Goal: Task Accomplishment & Management: Use online tool/utility

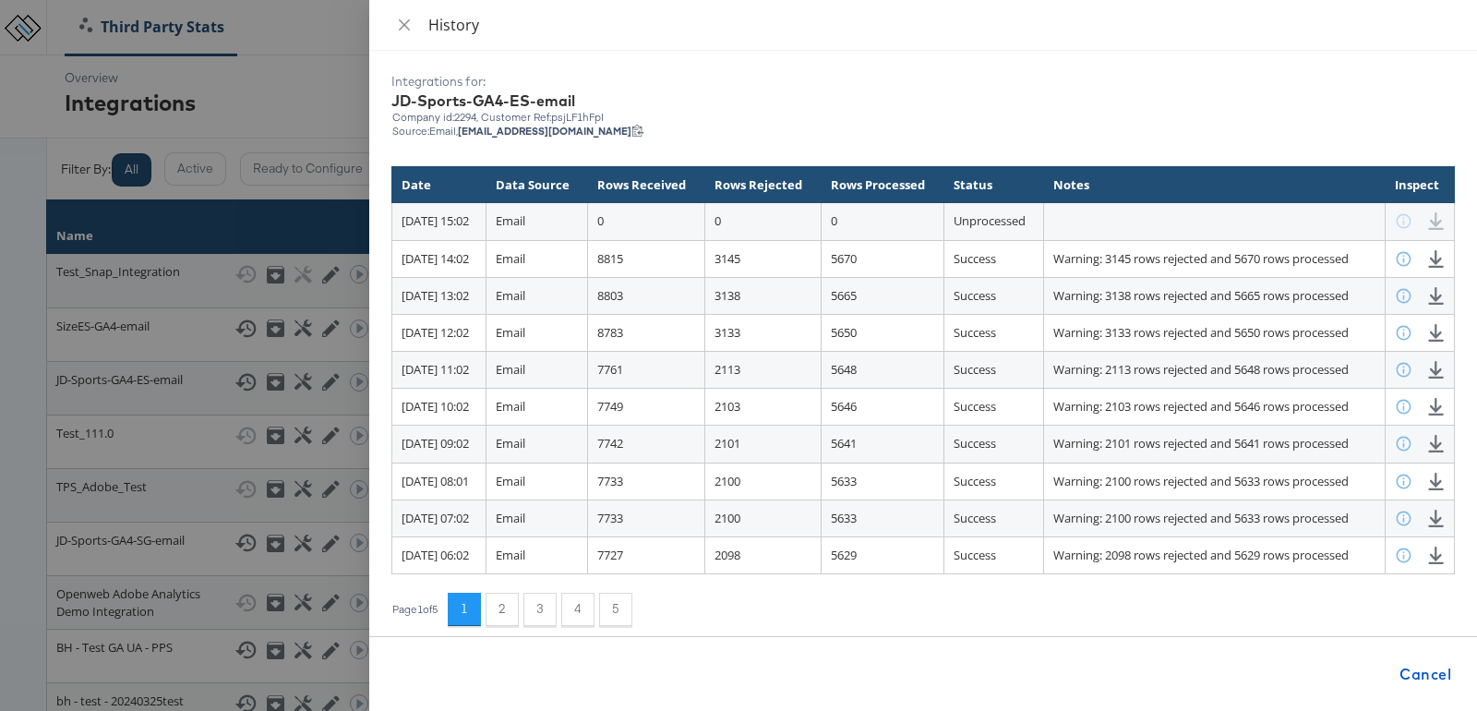
scroll to position [242, 0]
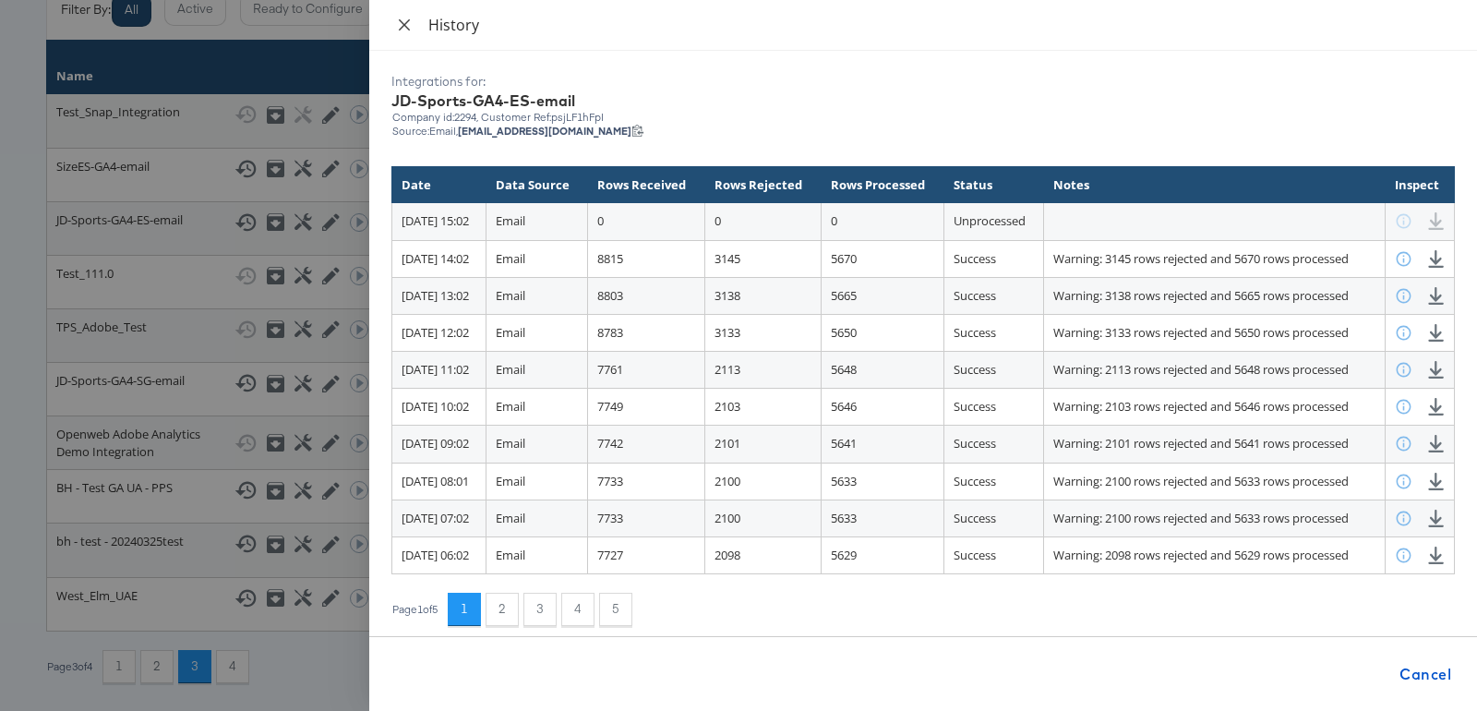
click at [404, 27] on icon "close" at bounding box center [404, 25] width 15 height 15
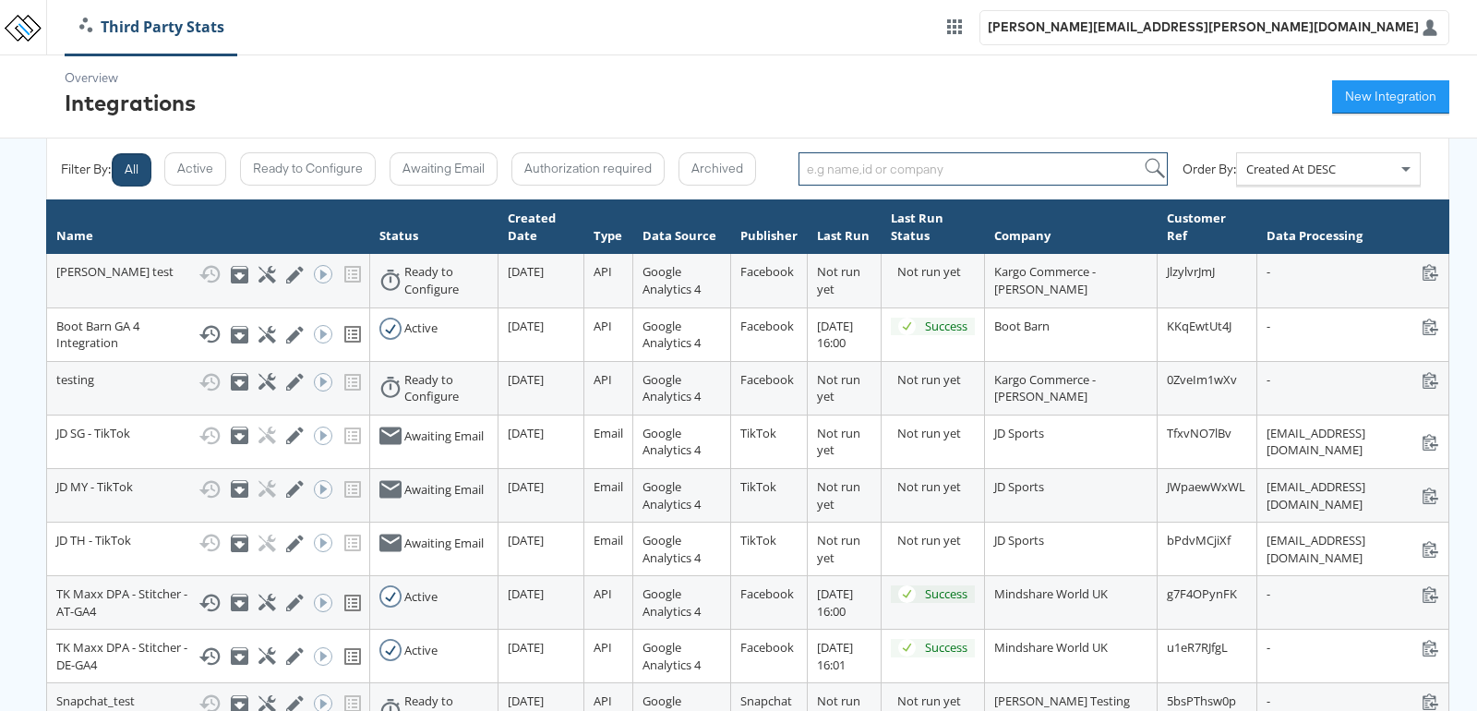
click at [884, 176] on input "search" at bounding box center [983, 168] width 369 height 33
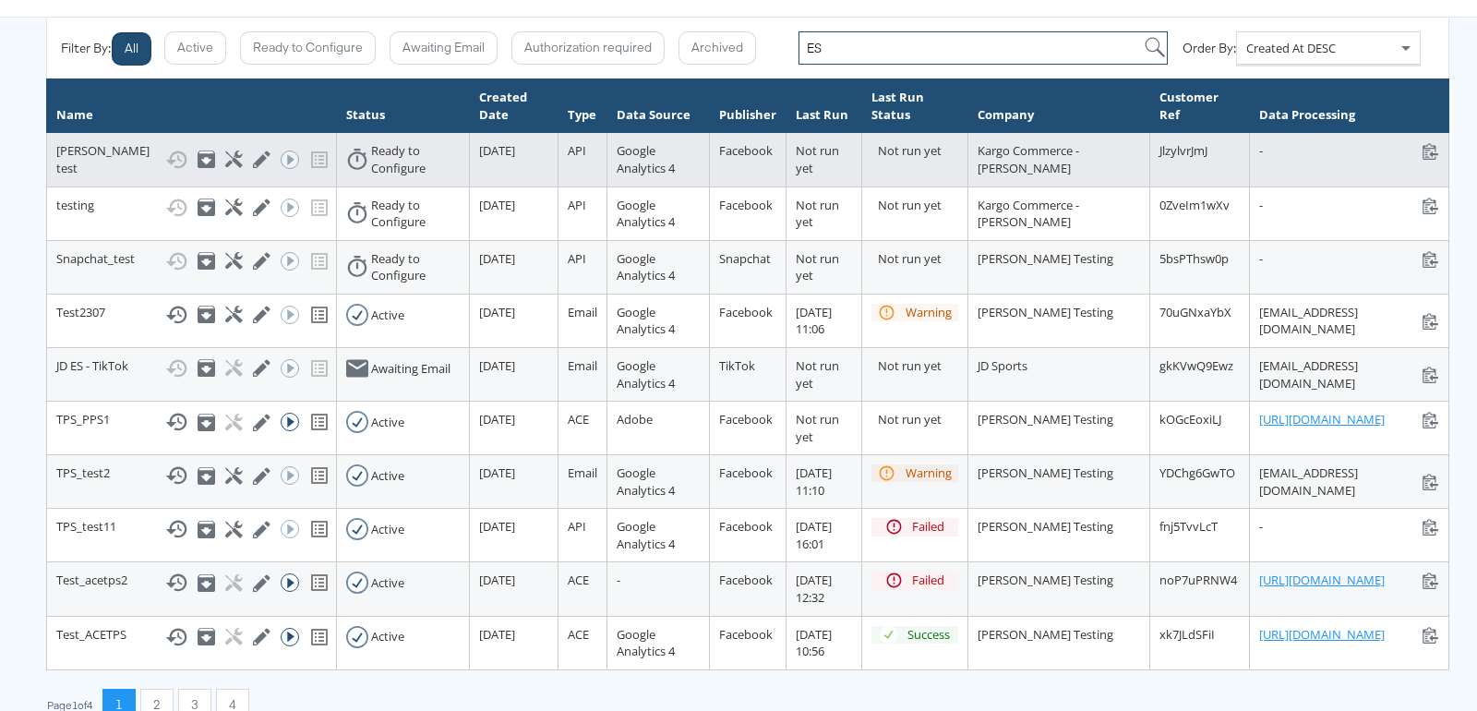
scroll to position [188, 0]
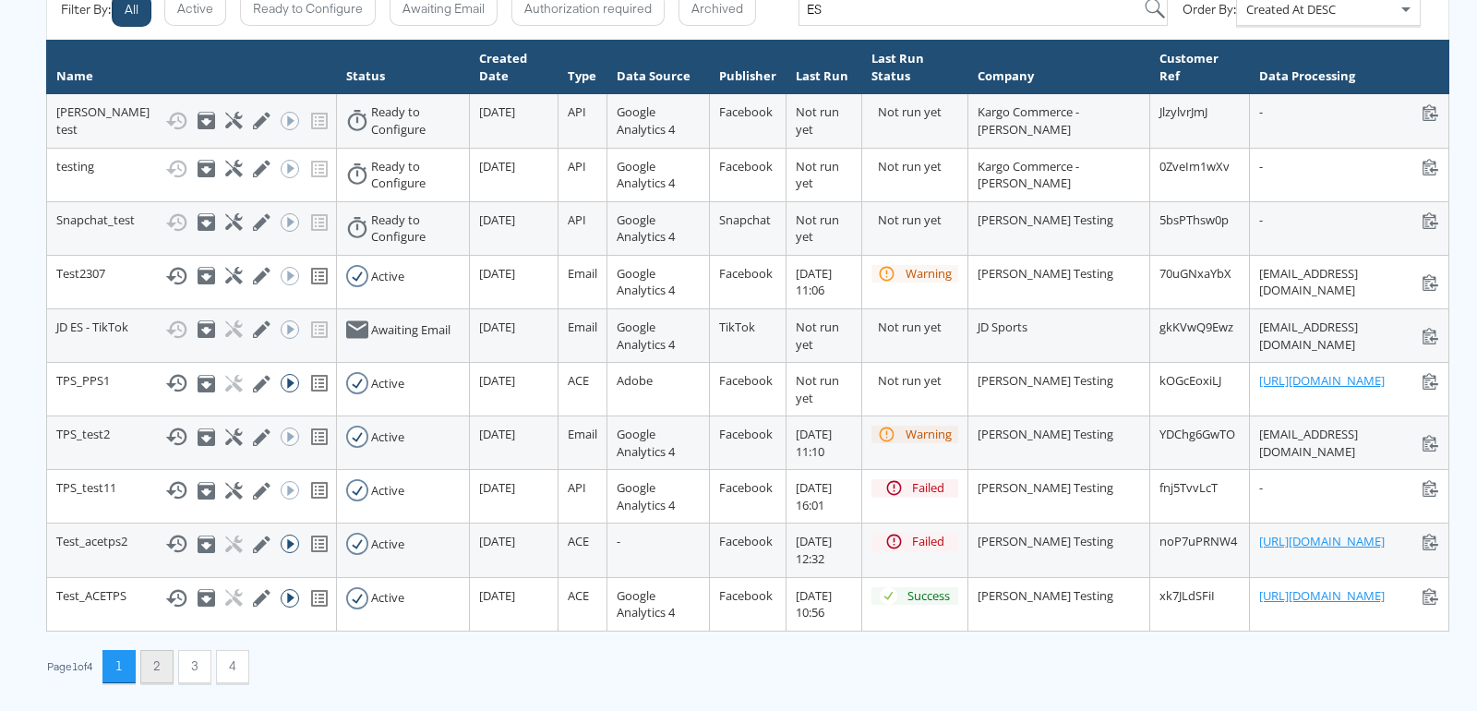
click at [161, 669] on button "2" at bounding box center [156, 666] width 33 height 33
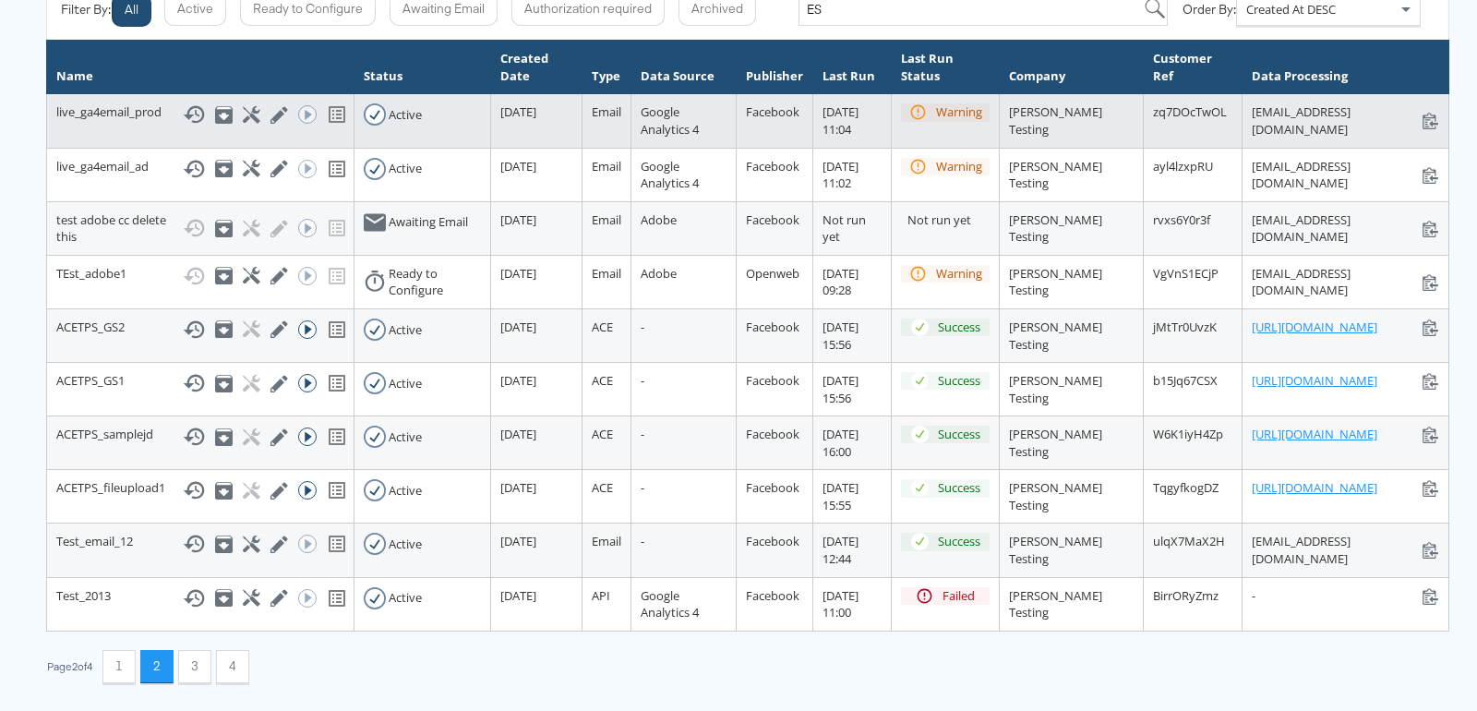
scroll to position [343, 0]
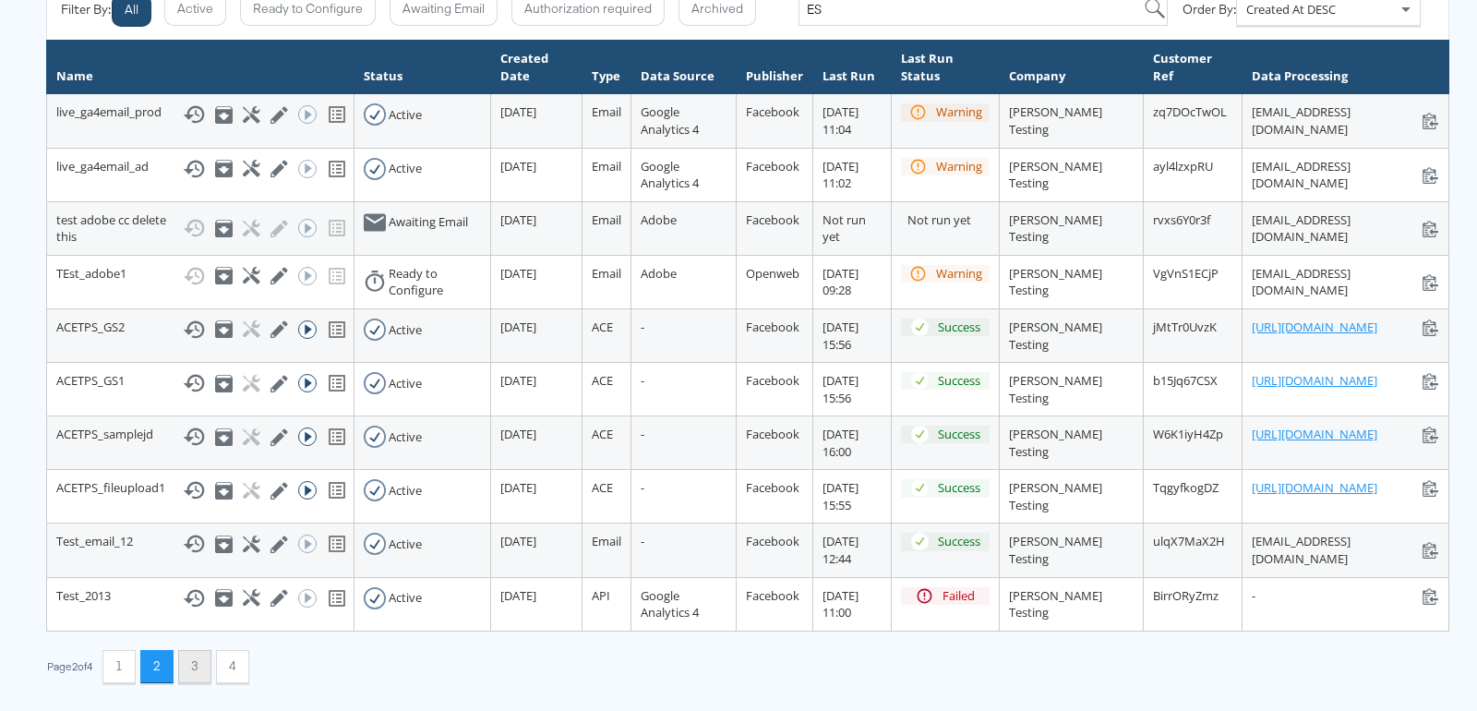
click at [192, 664] on button "3" at bounding box center [194, 666] width 33 height 33
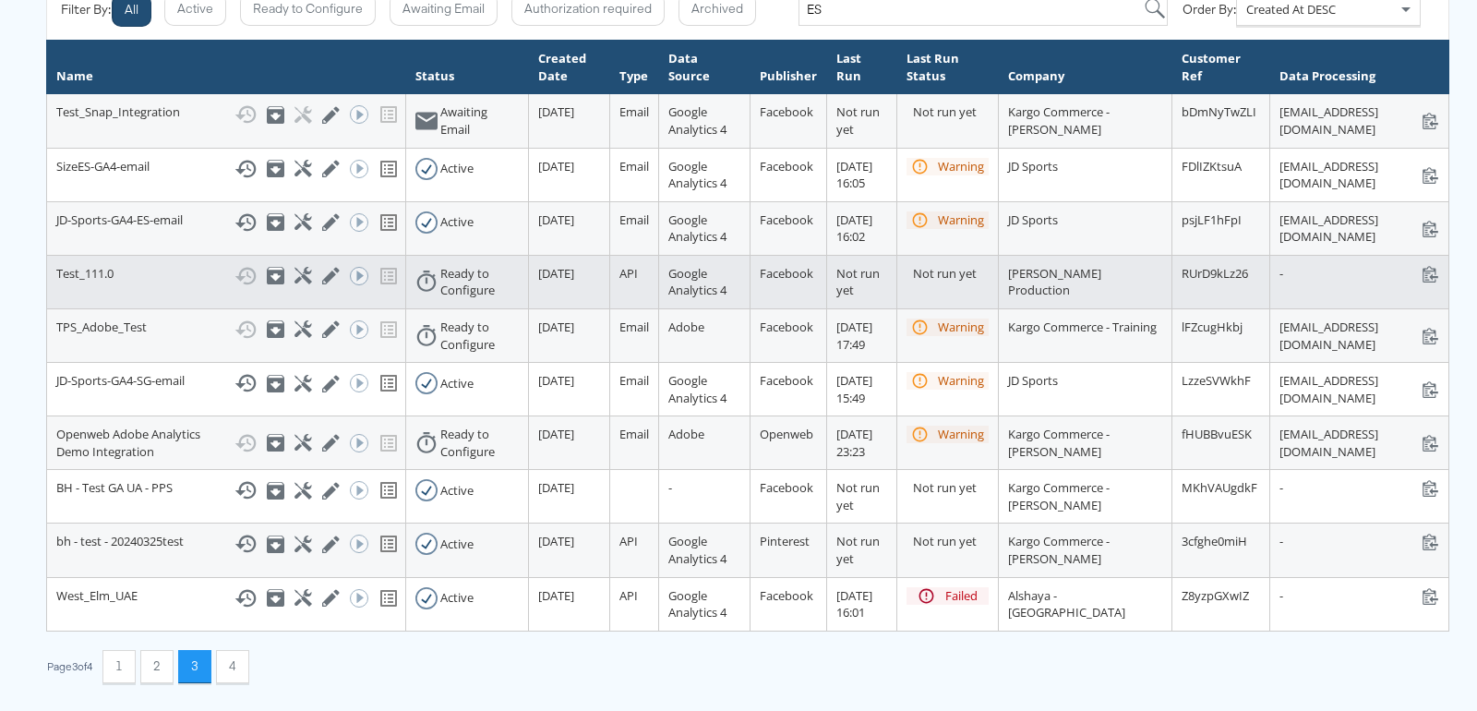
scroll to position [269, 0]
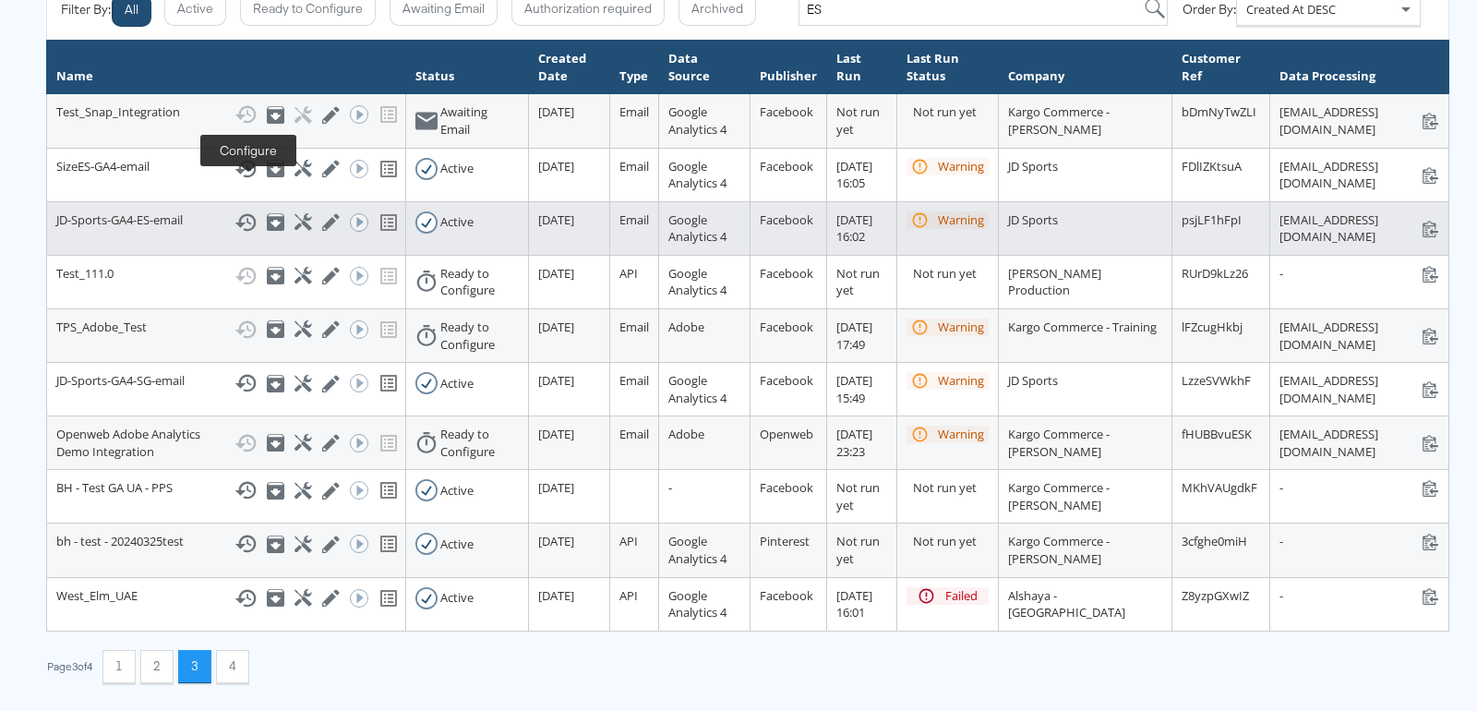
click at [295, 213] on icon at bounding box center [304, 222] width 18 height 18
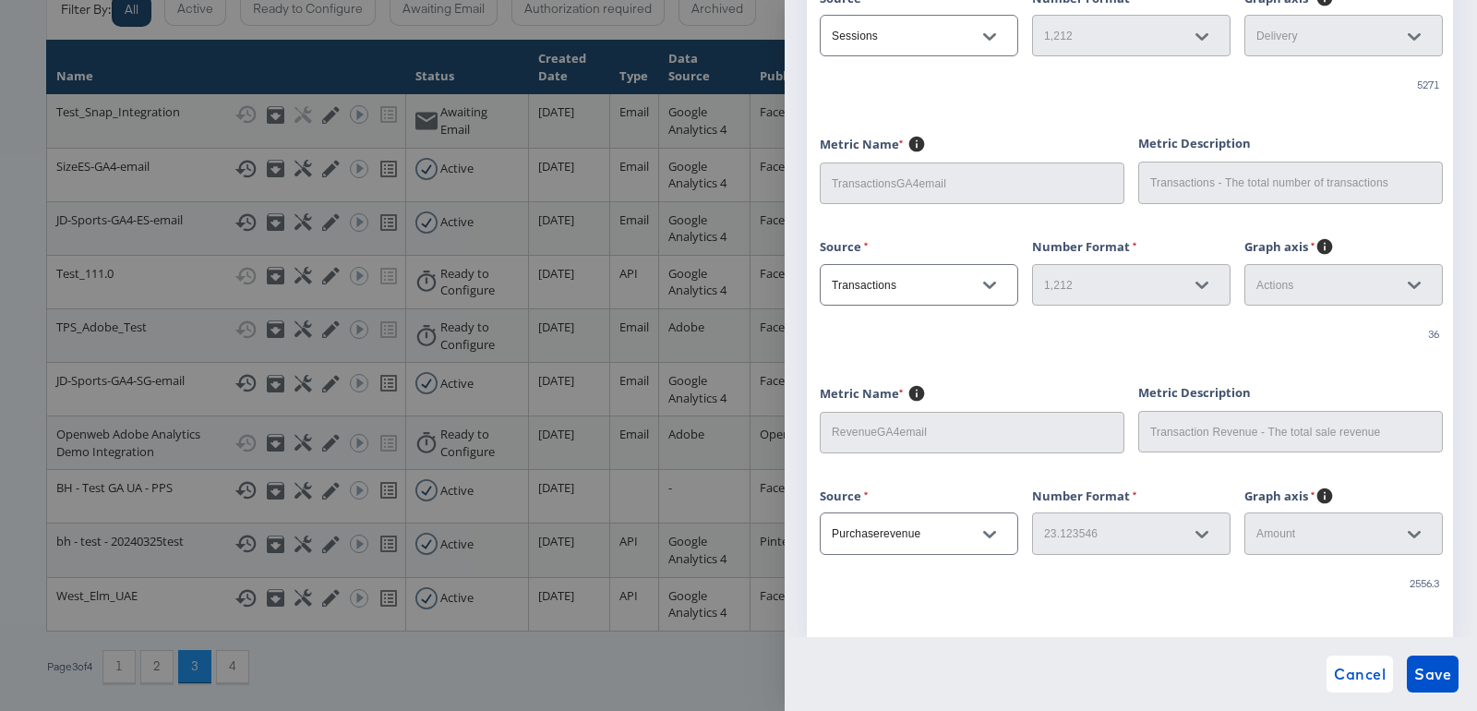
scroll to position [718, 0]
click at [1342, 668] on span "Cancel" at bounding box center [1360, 674] width 52 height 26
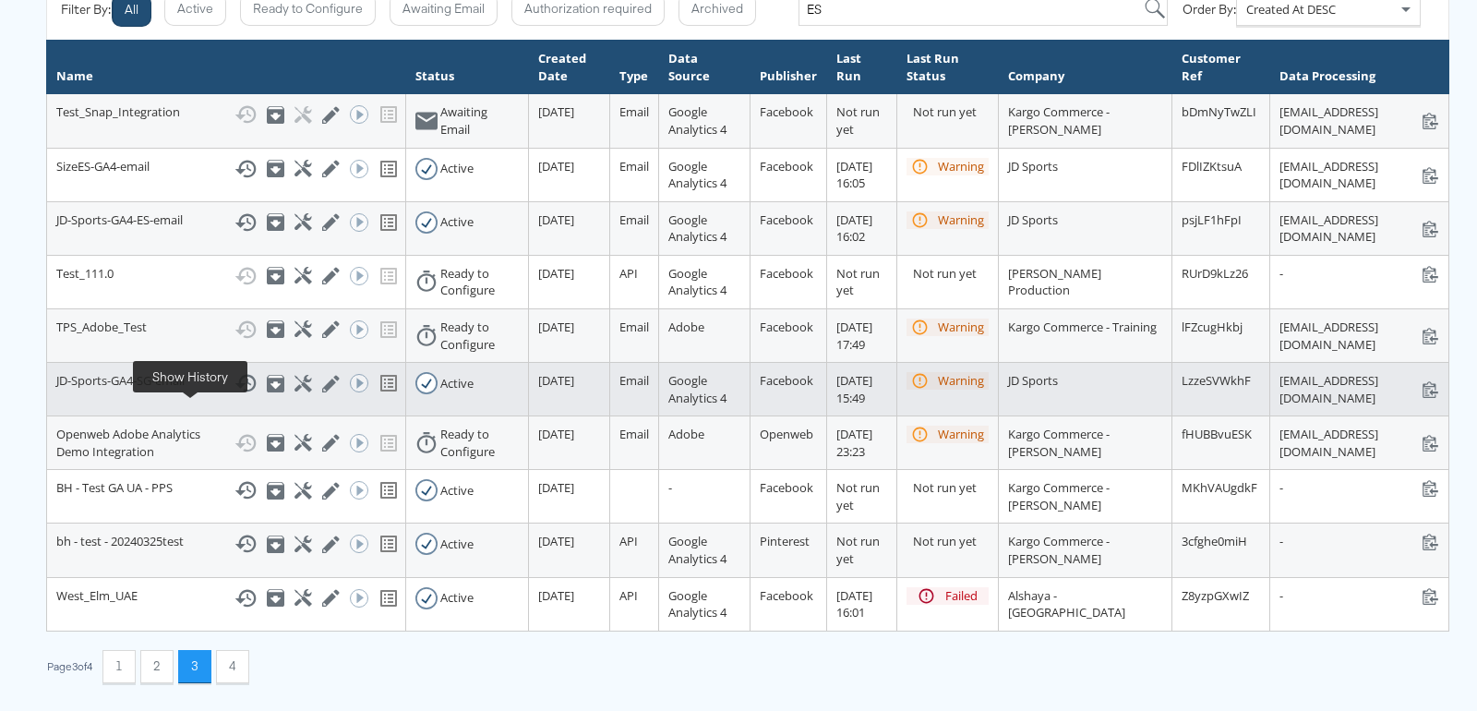
click at [235, 394] on icon at bounding box center [246, 383] width 22 height 22
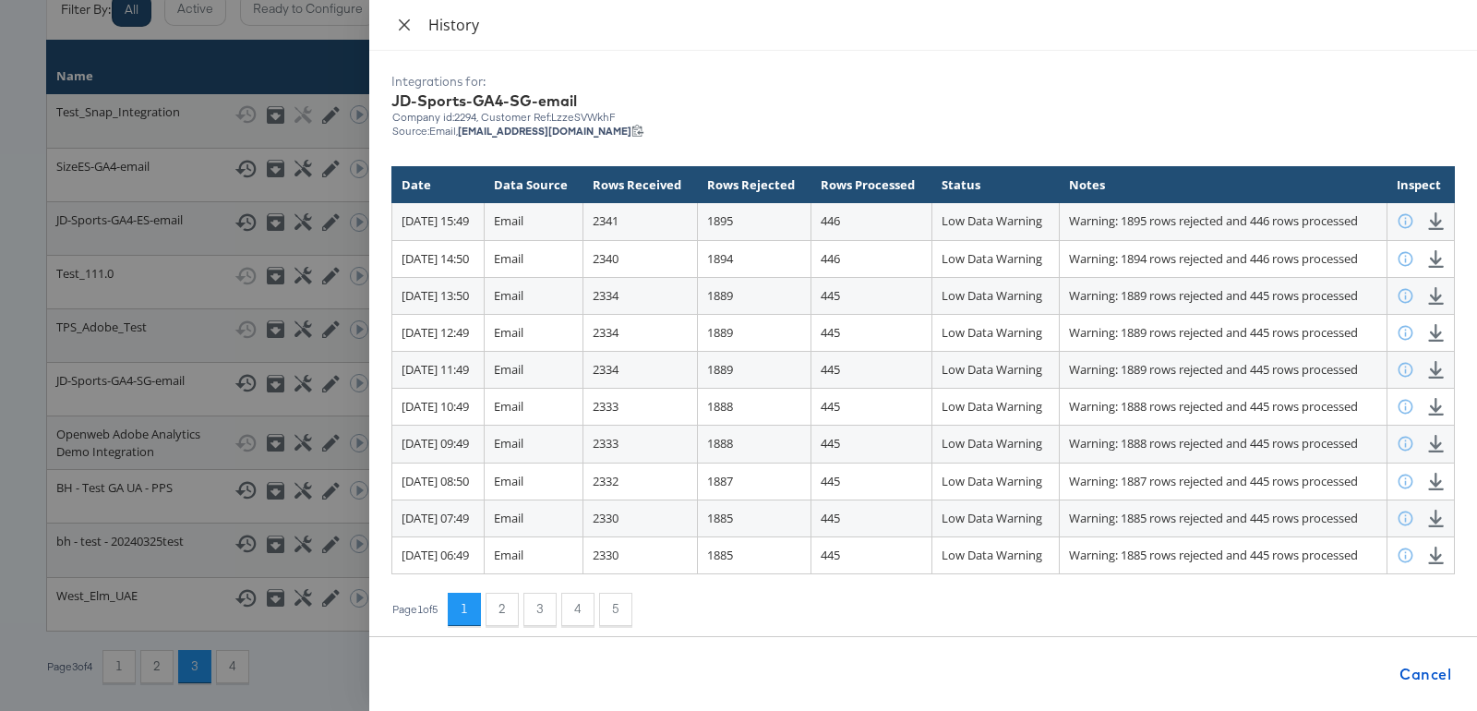
click at [404, 21] on icon "close" at bounding box center [404, 25] width 15 height 15
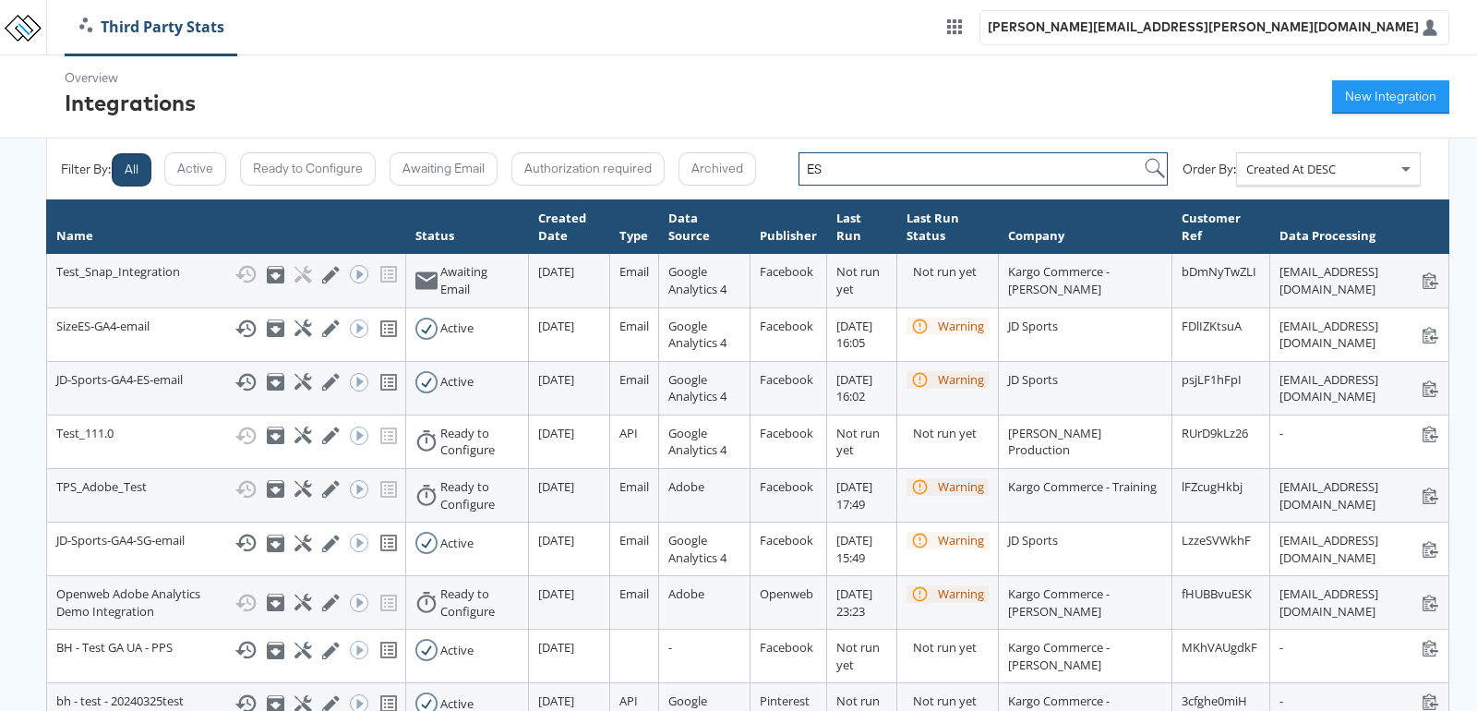
click at [848, 163] on input "ES" at bounding box center [983, 168] width 369 height 33
type input "NZ"
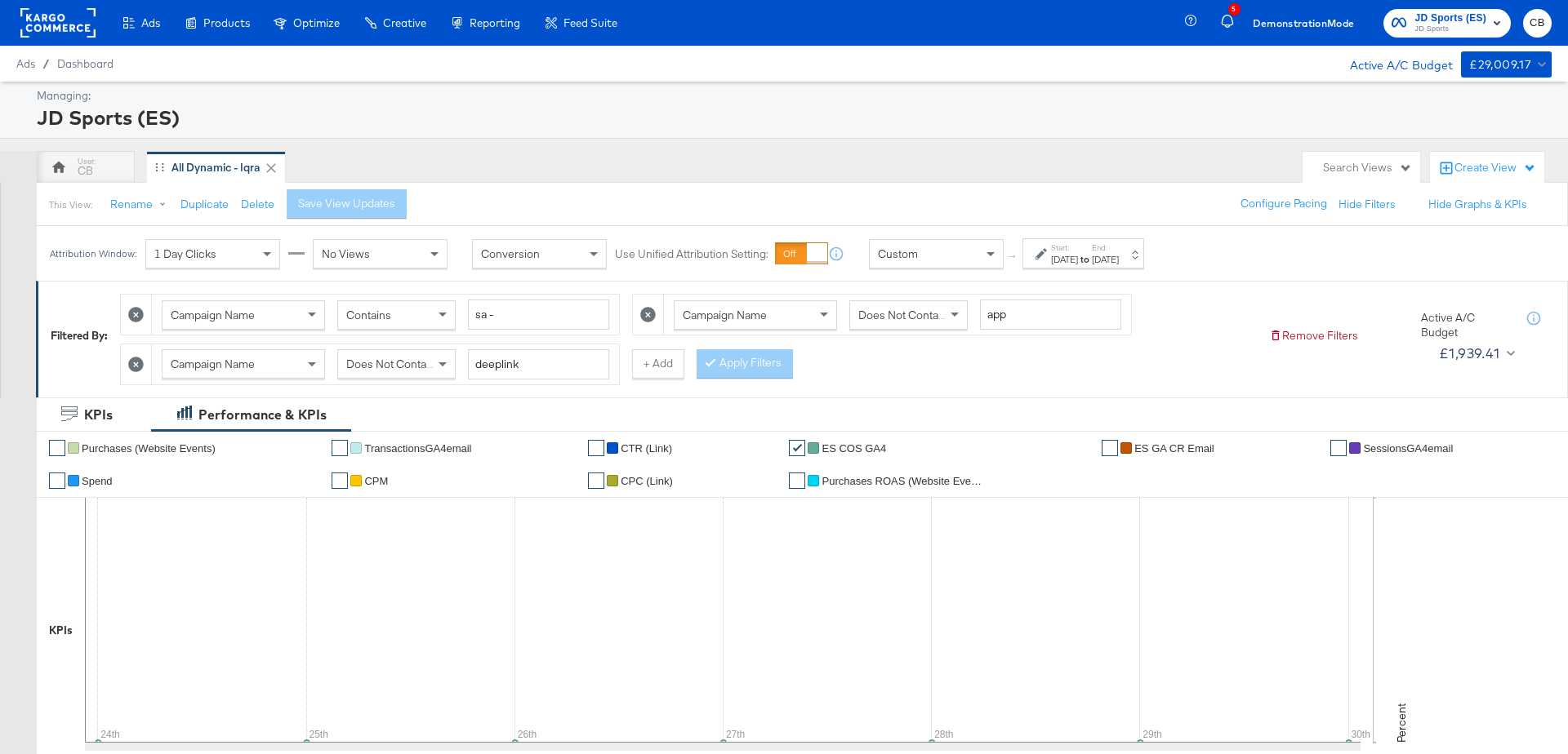
click at [929, 246] on div "Custom" at bounding box center [936, 253] width 134 height 27
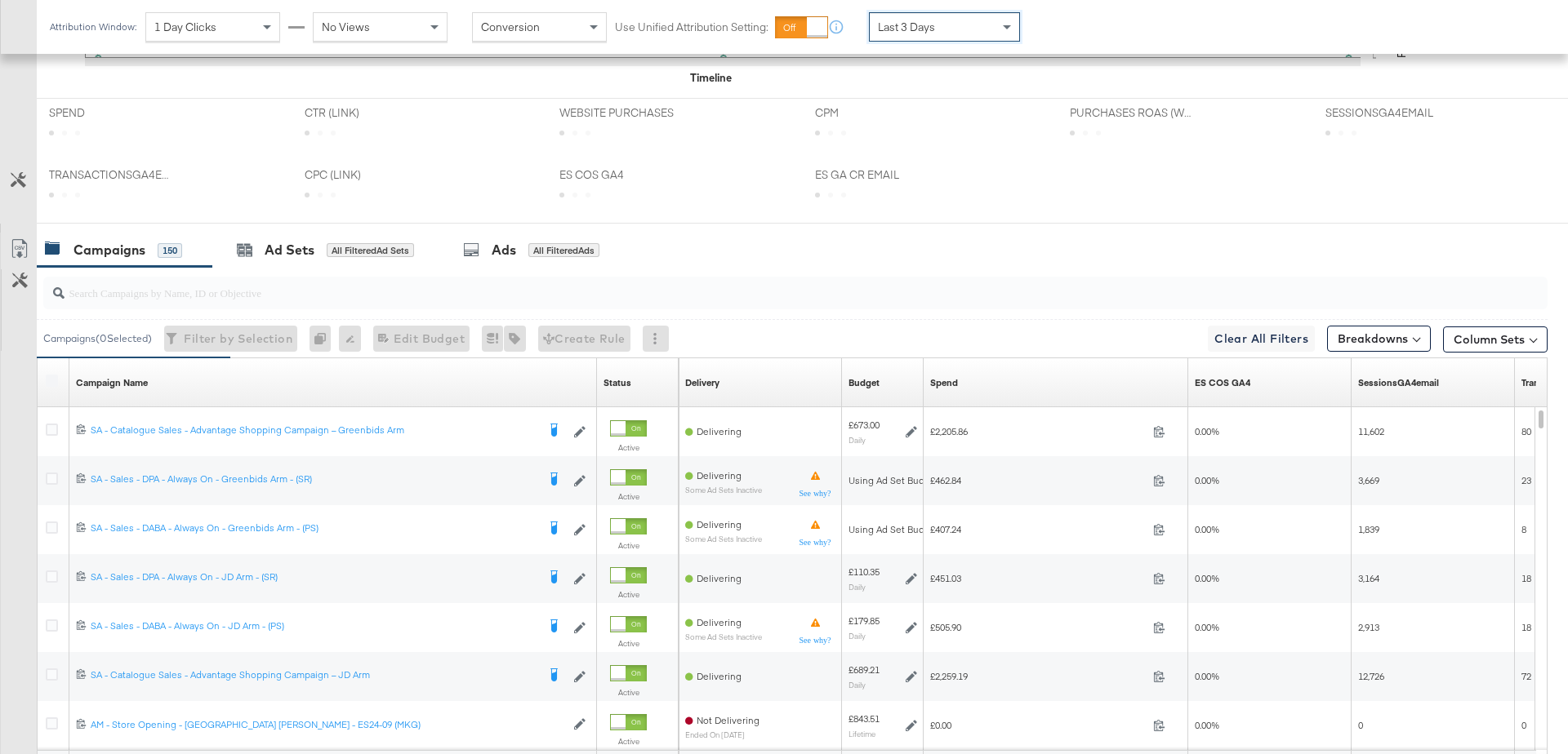
scroll to position [843, 0]
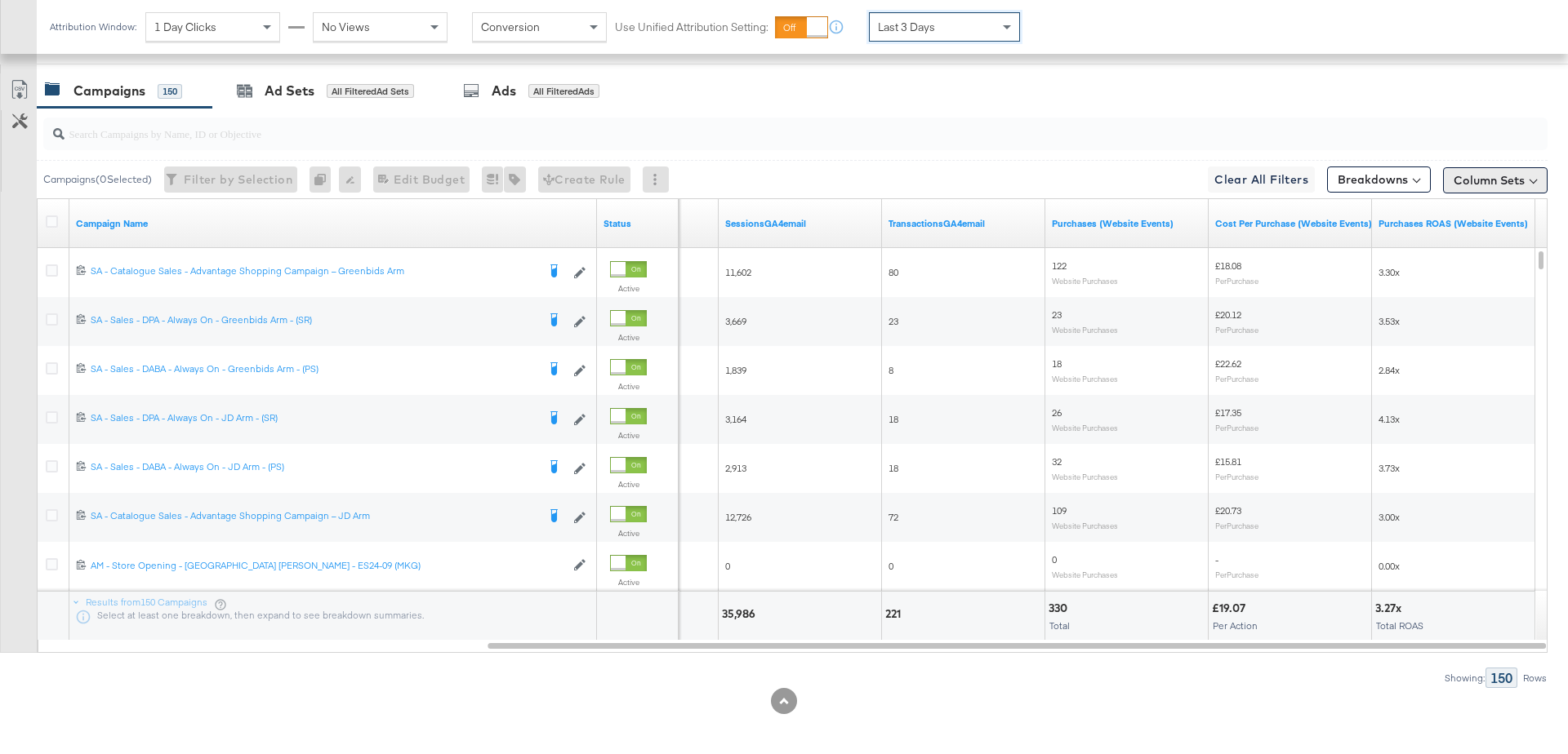
click at [1488, 179] on button "Column Sets" at bounding box center [1495, 180] width 104 height 27
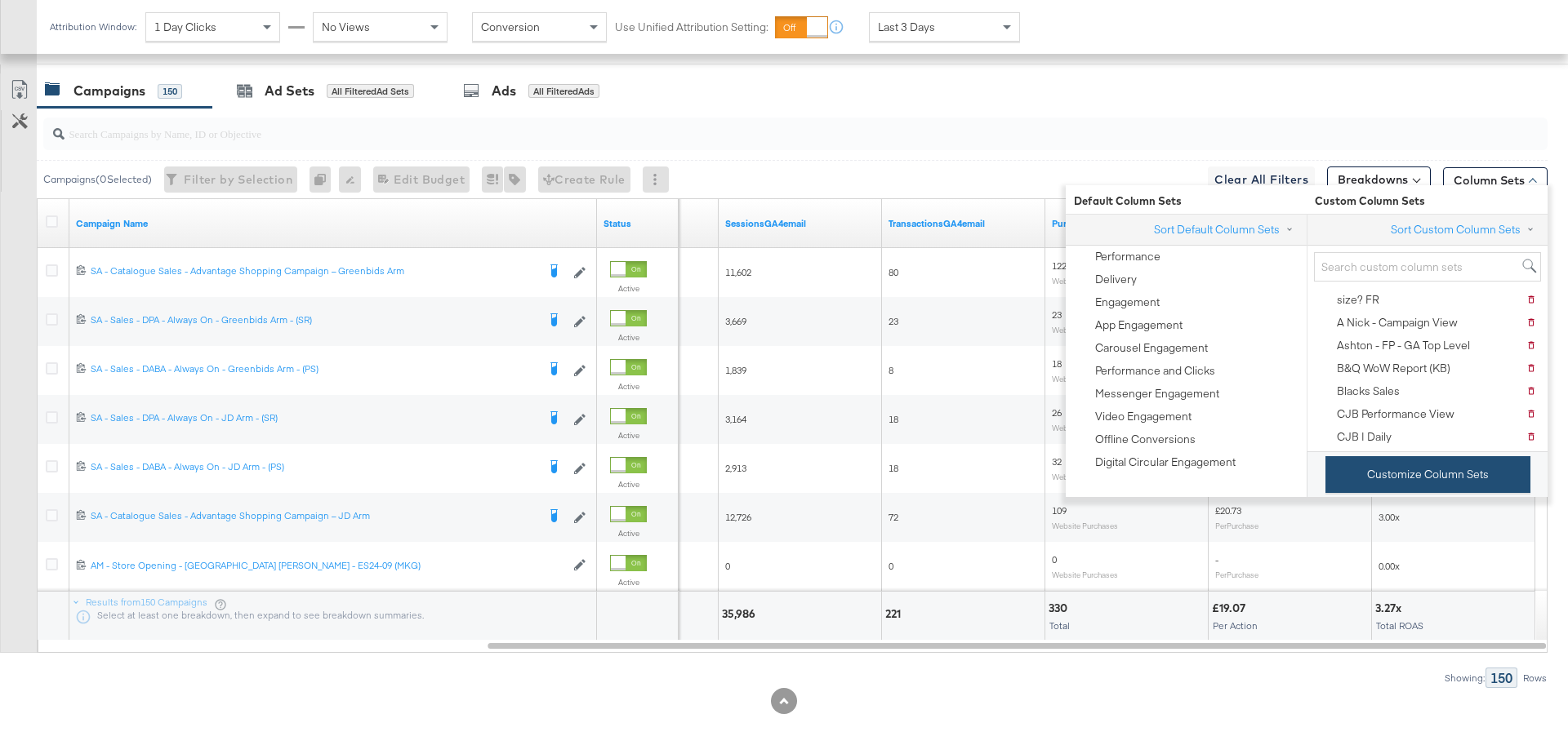
click at [1439, 475] on button "Customize Column Sets" at bounding box center [1428, 475] width 205 height 37
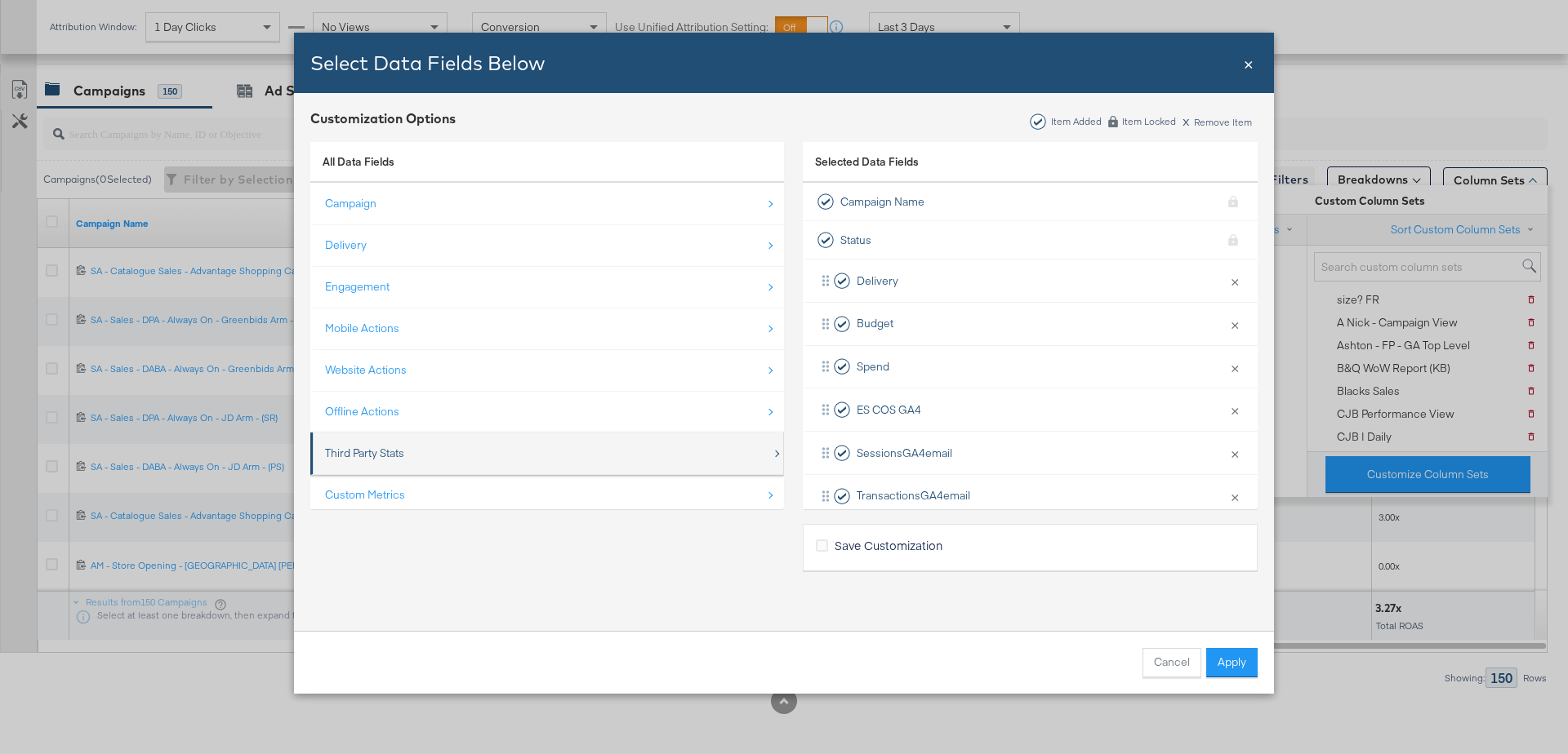
click at [439, 451] on div "Third Party Stats" at bounding box center [548, 453] width 447 height 34
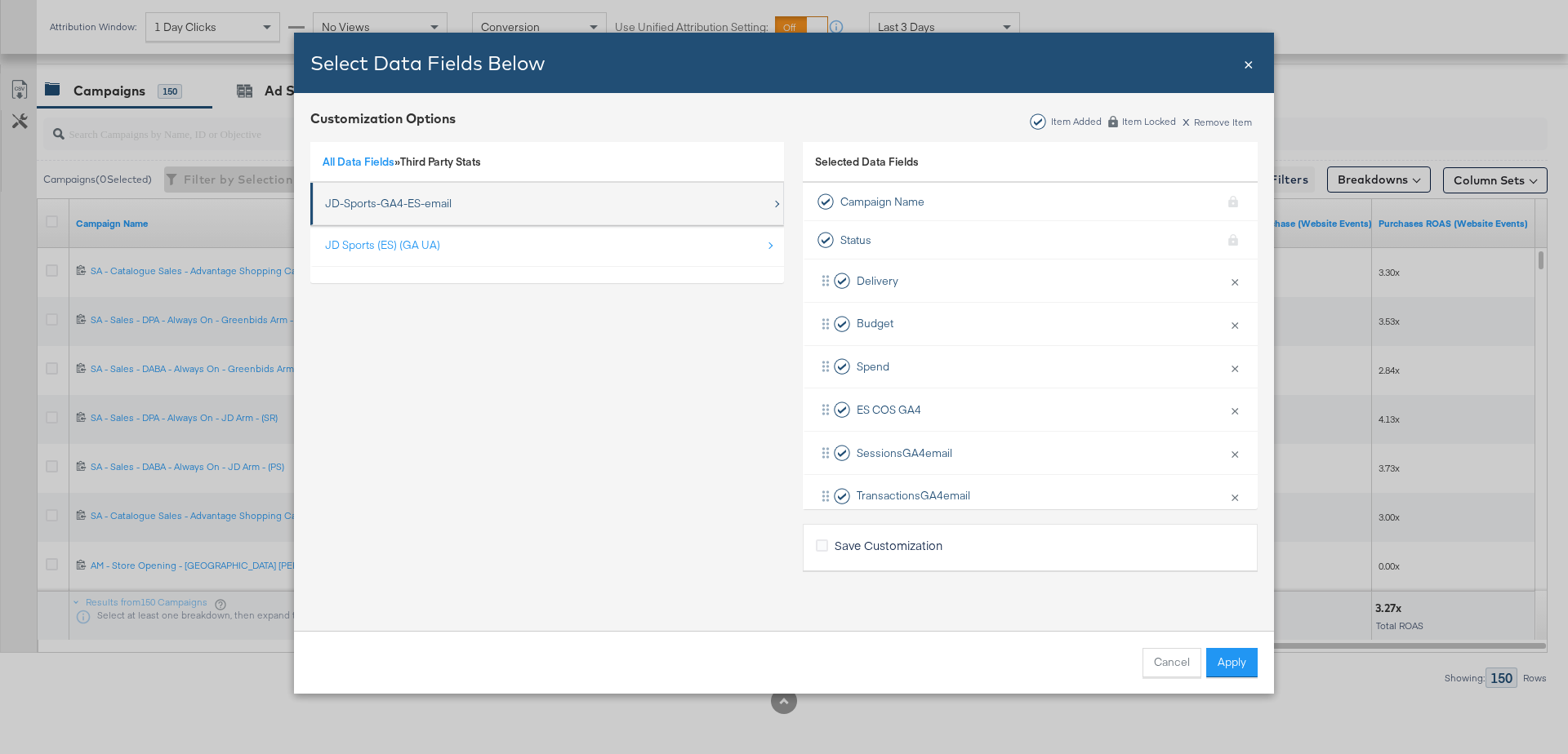
click at [396, 209] on div "JD-Sports-GA4-ES-email" at bounding box center [388, 204] width 126 height 16
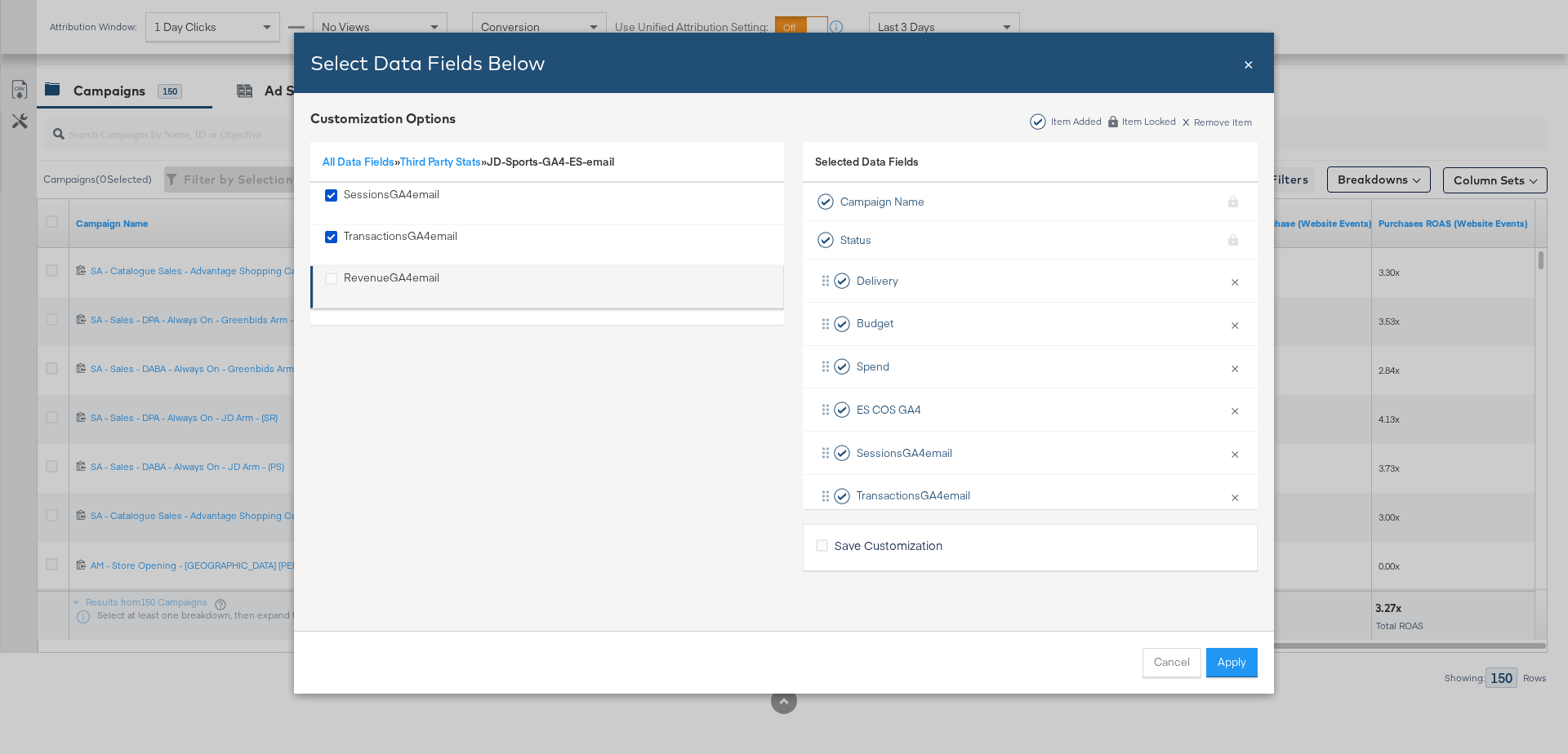
click at [349, 280] on div "RevenueGA4email" at bounding box center [392, 287] width 96 height 34
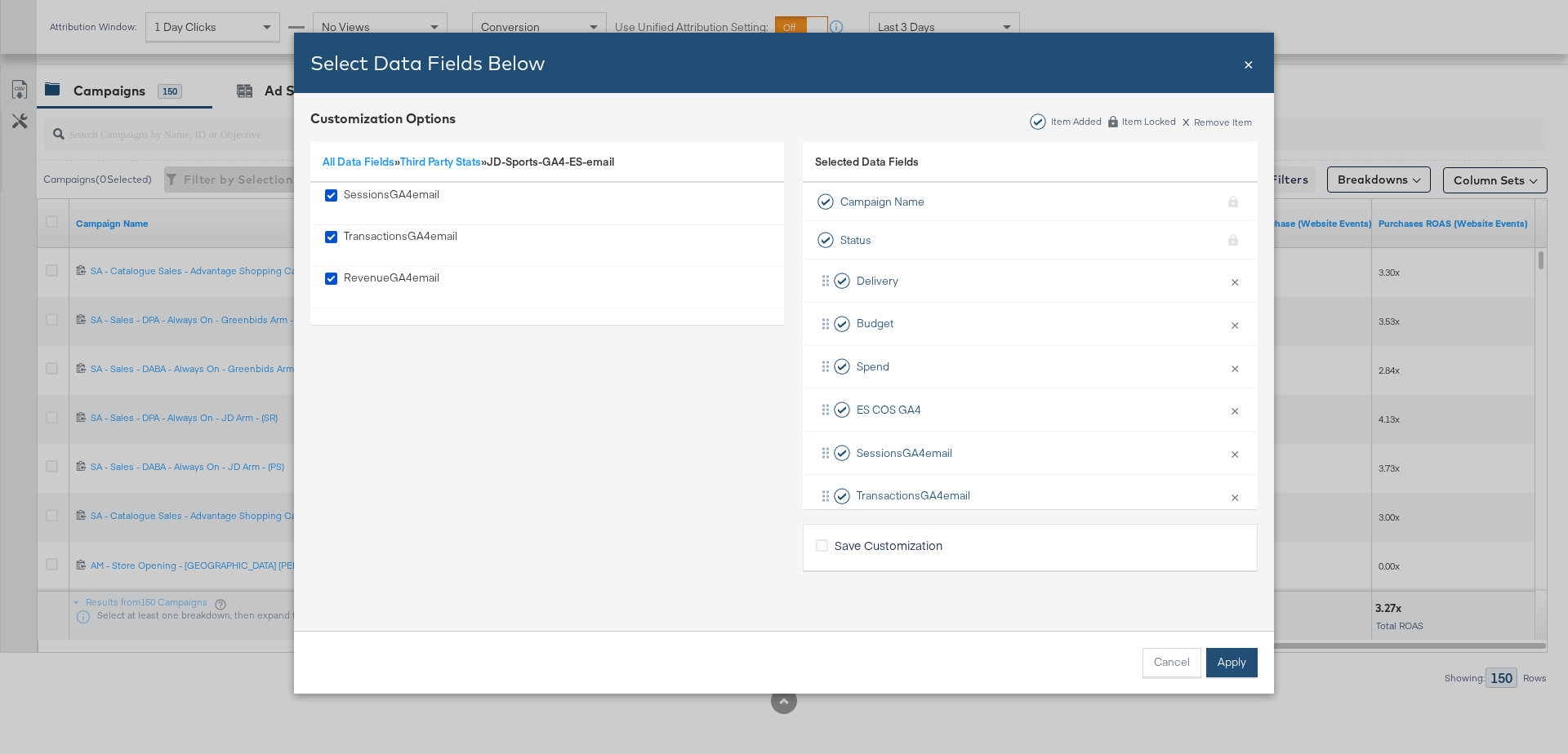
click at [1209, 656] on button "Apply" at bounding box center [1232, 662] width 51 height 29
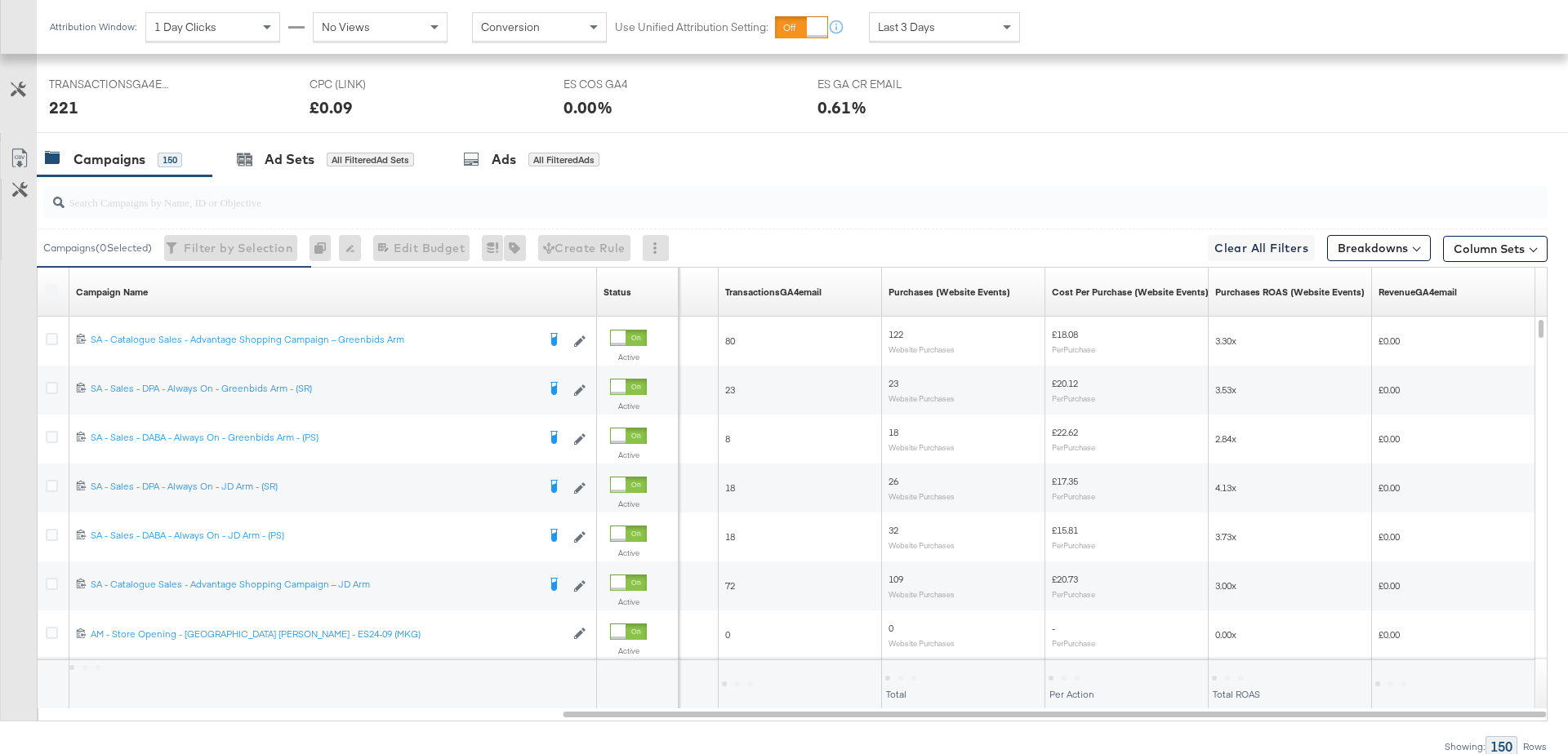
scroll to position [790, 0]
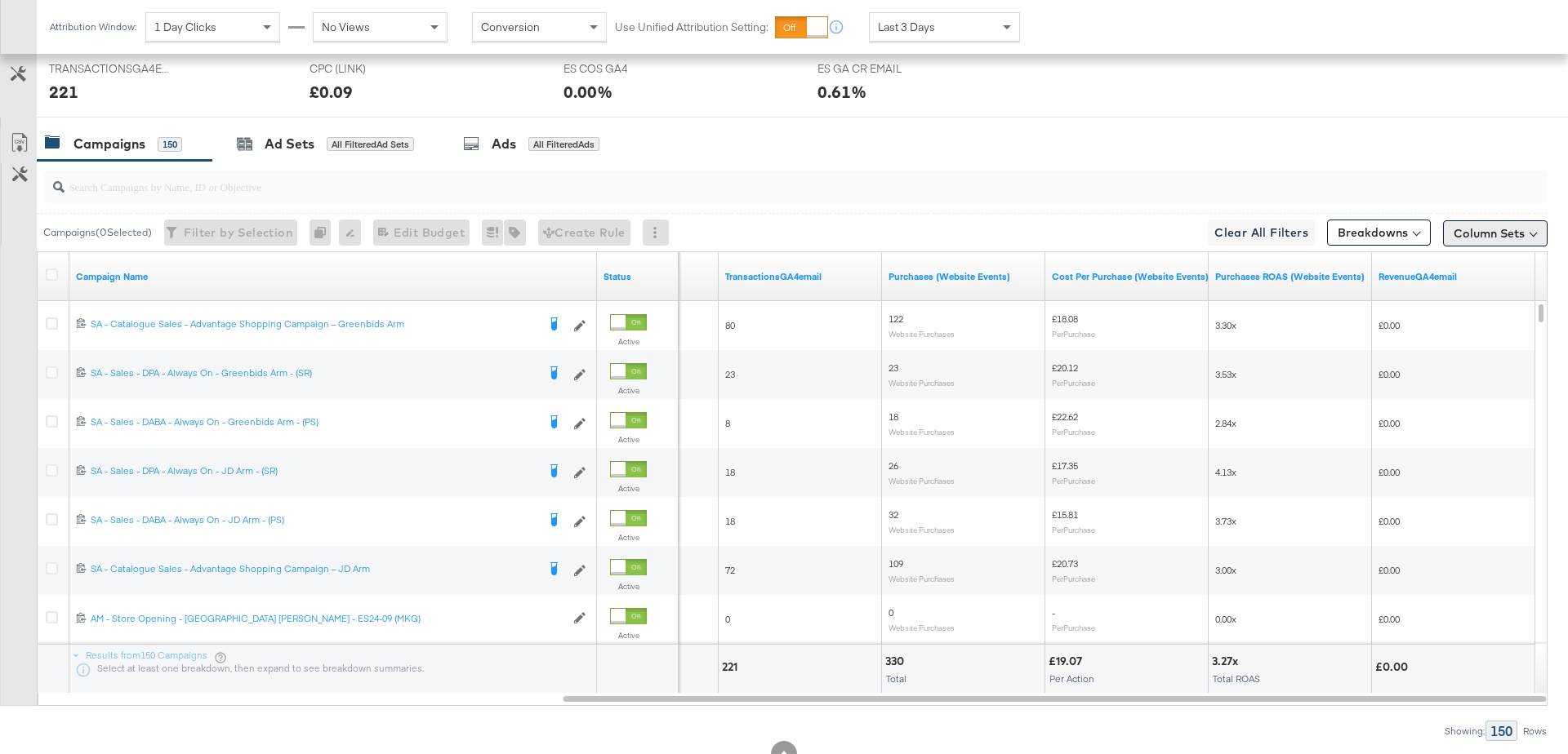
click at [1497, 234] on button "Column Sets" at bounding box center [1495, 233] width 104 height 27
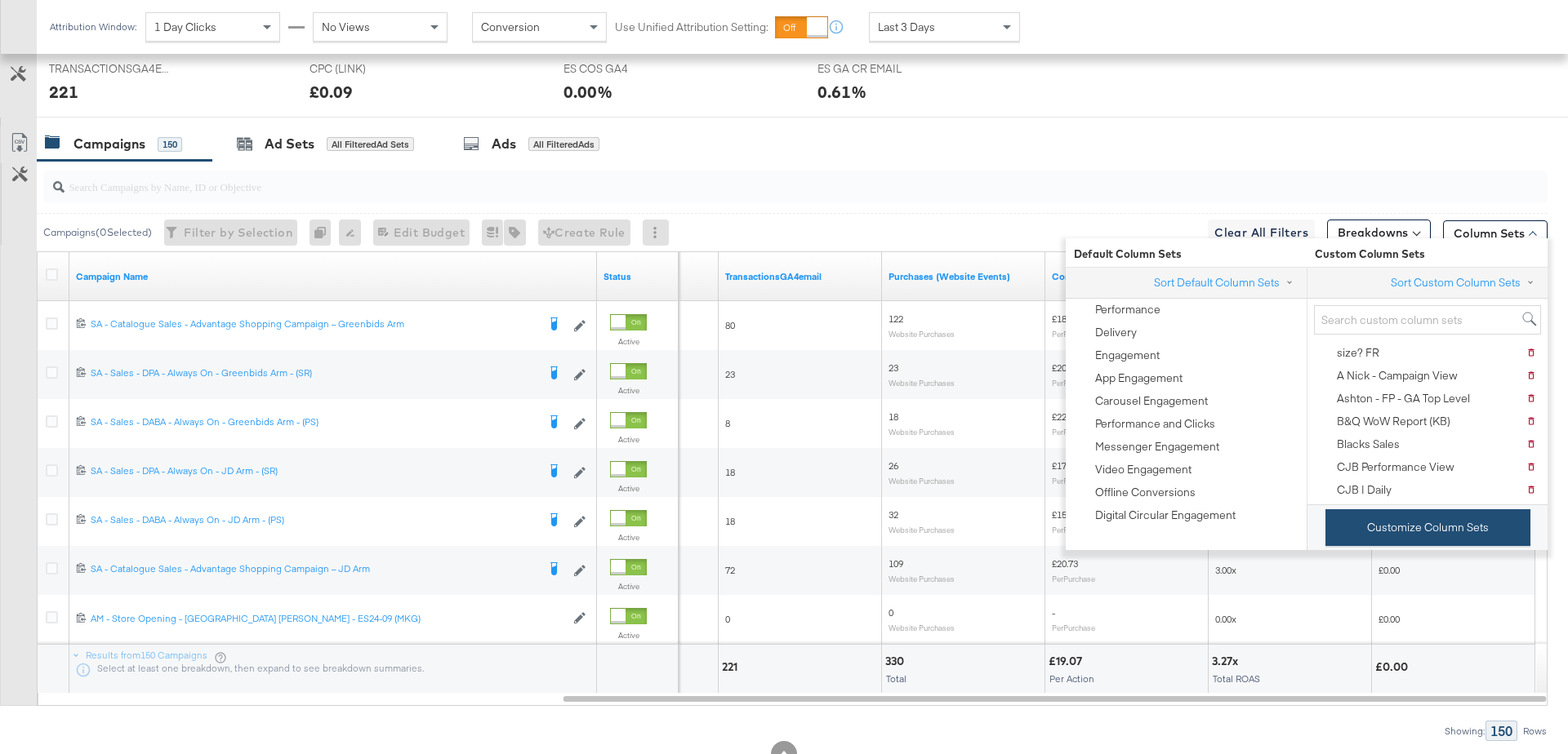
click at [1381, 514] on button "Customize Column Sets" at bounding box center [1428, 528] width 205 height 37
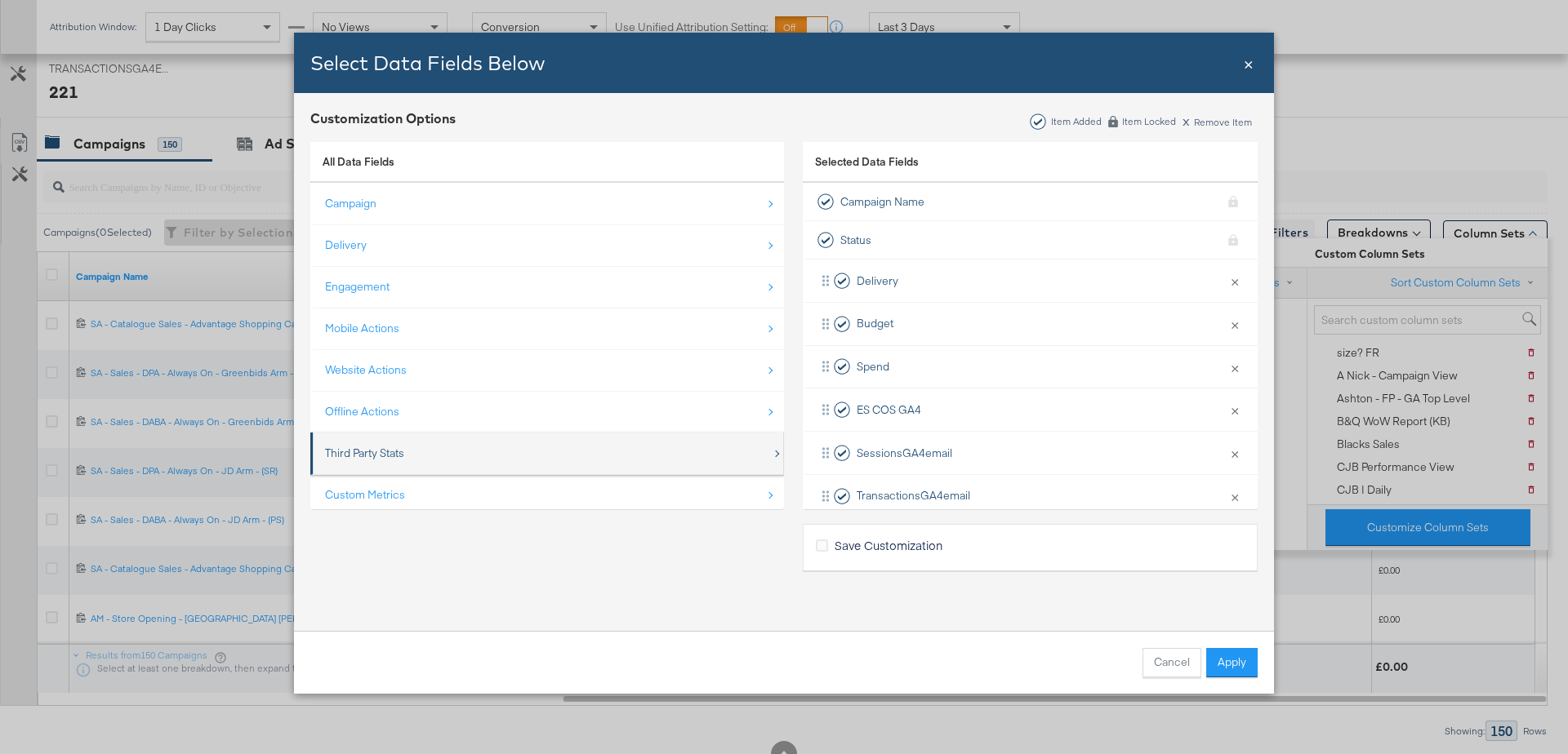
click at [422, 446] on div "Third Party Stats" at bounding box center [548, 453] width 447 height 34
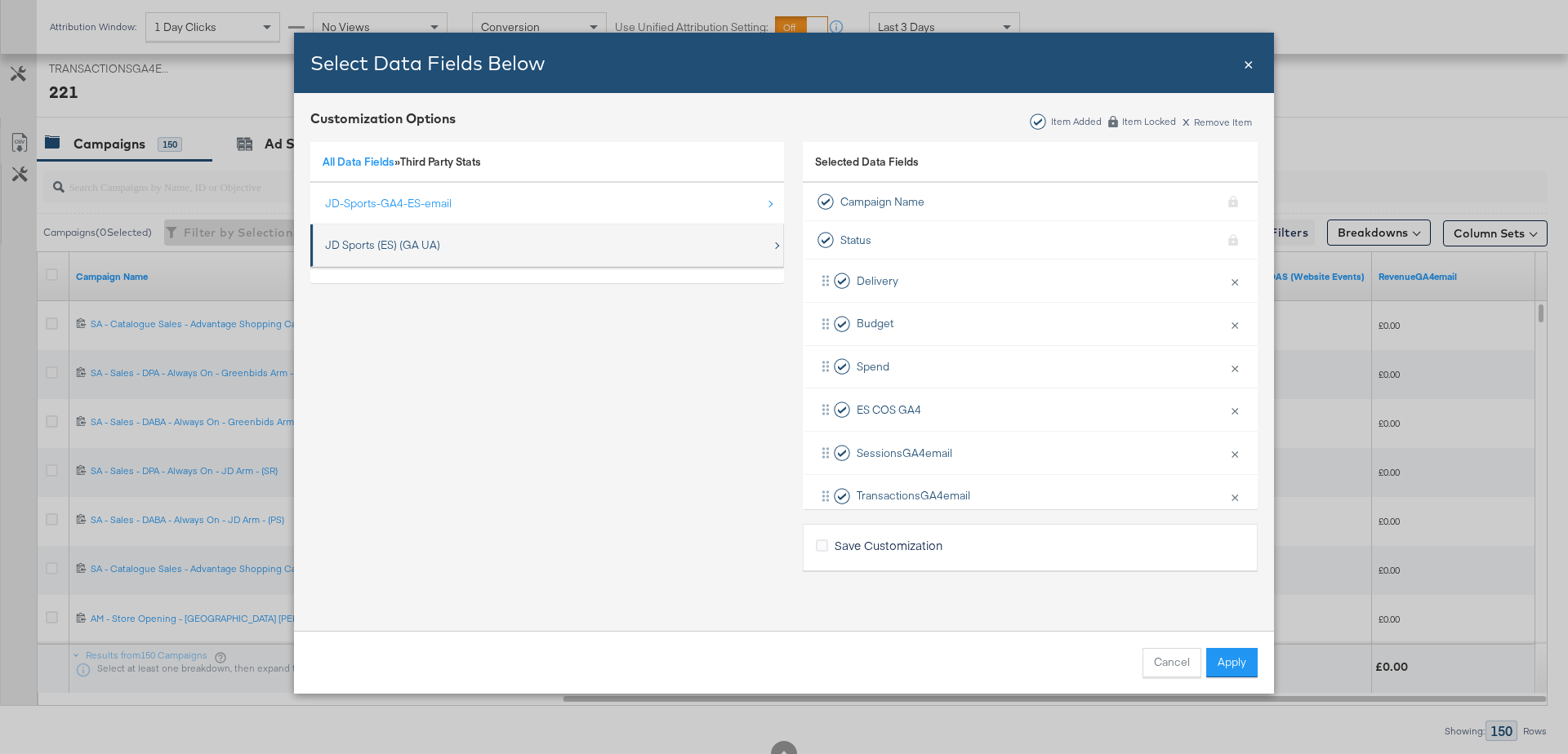
click at [398, 245] on div "JD Sports (ES) (GA UA)" at bounding box center [383, 246] width 115 height 16
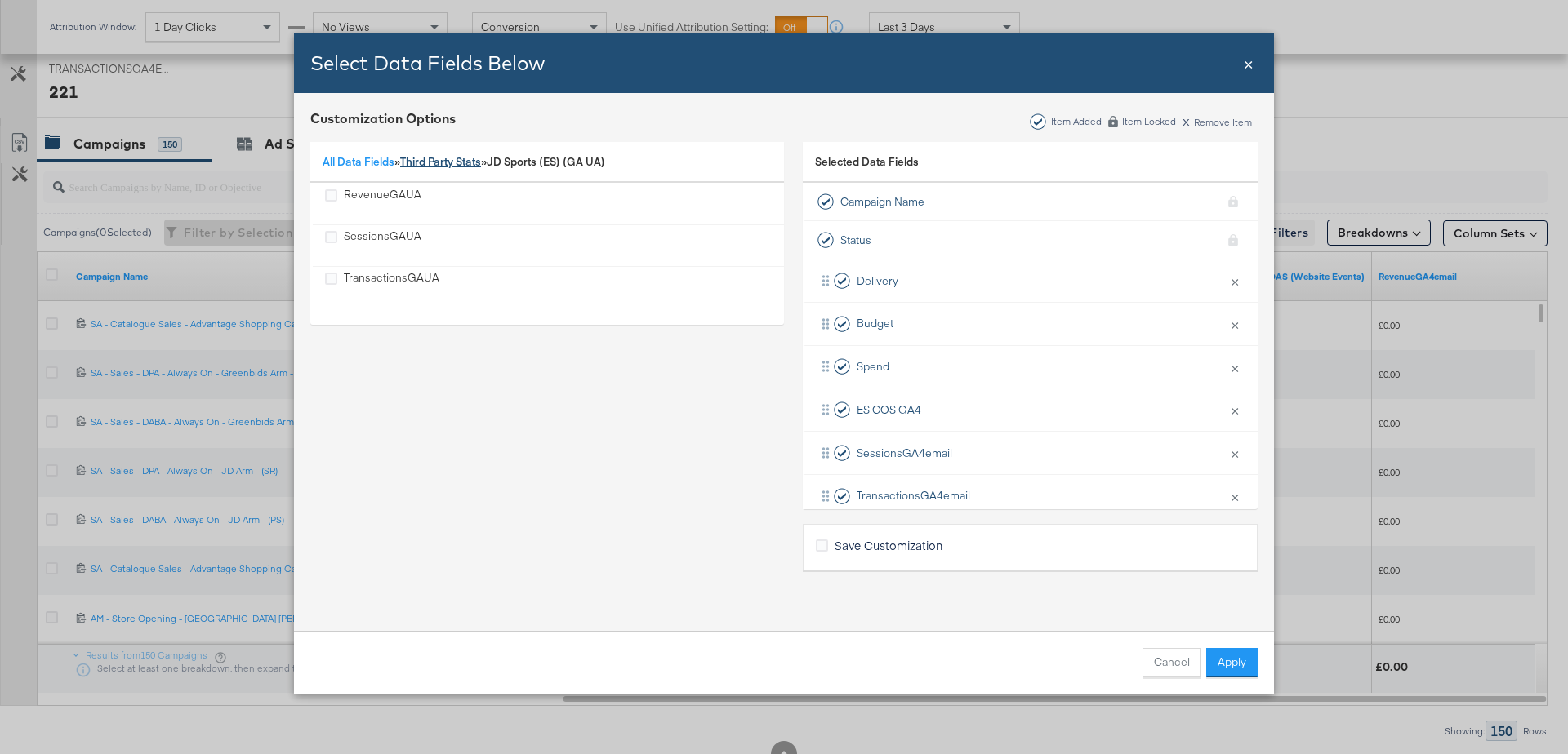
click at [441, 159] on link "Third Party Stats" at bounding box center [440, 162] width 80 height 15
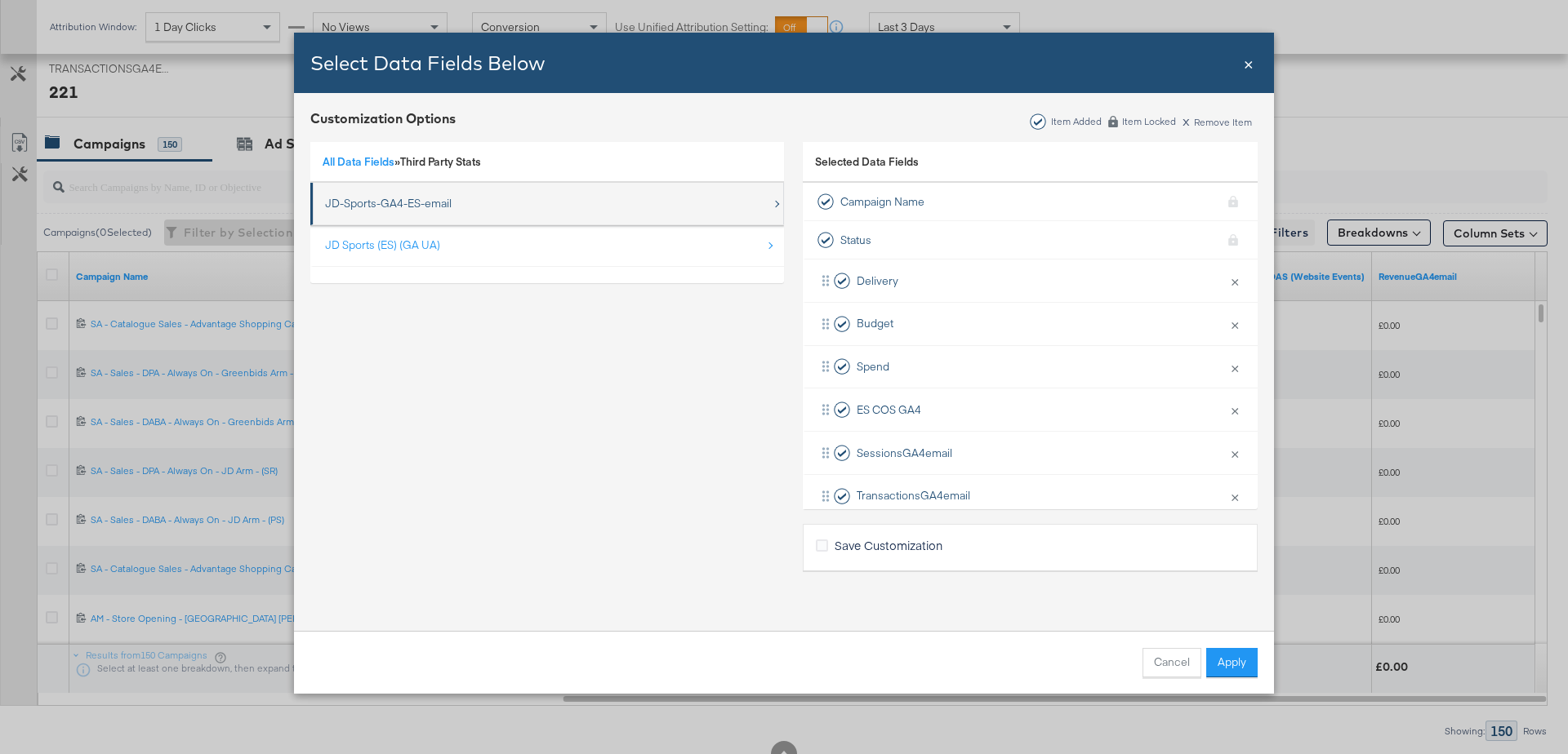
click at [379, 213] on div "JD-Sports-GA4-ES-email" at bounding box center [548, 203] width 447 height 34
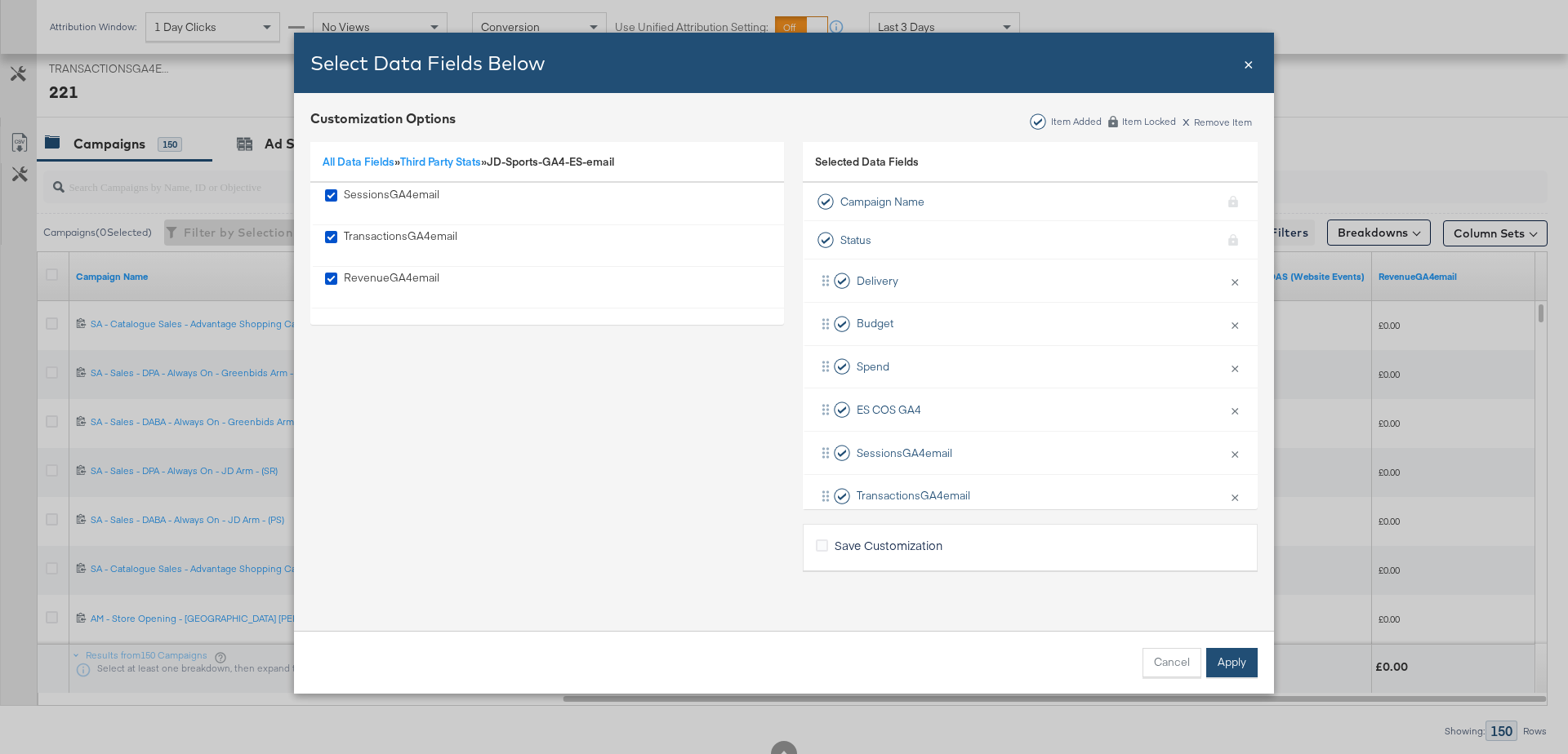
click at [1229, 659] on button "Apply" at bounding box center [1232, 662] width 51 height 29
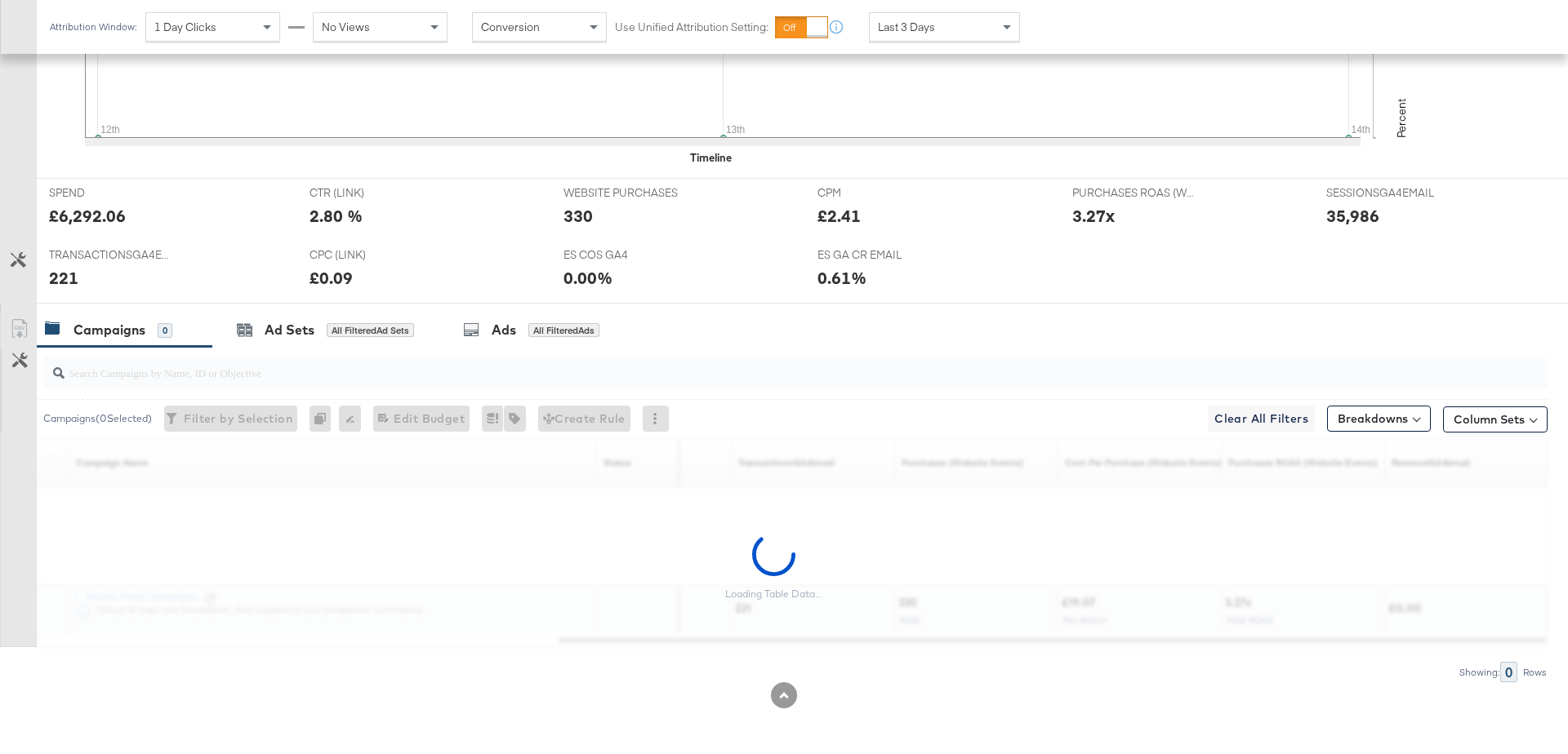
scroll to position [598, 0]
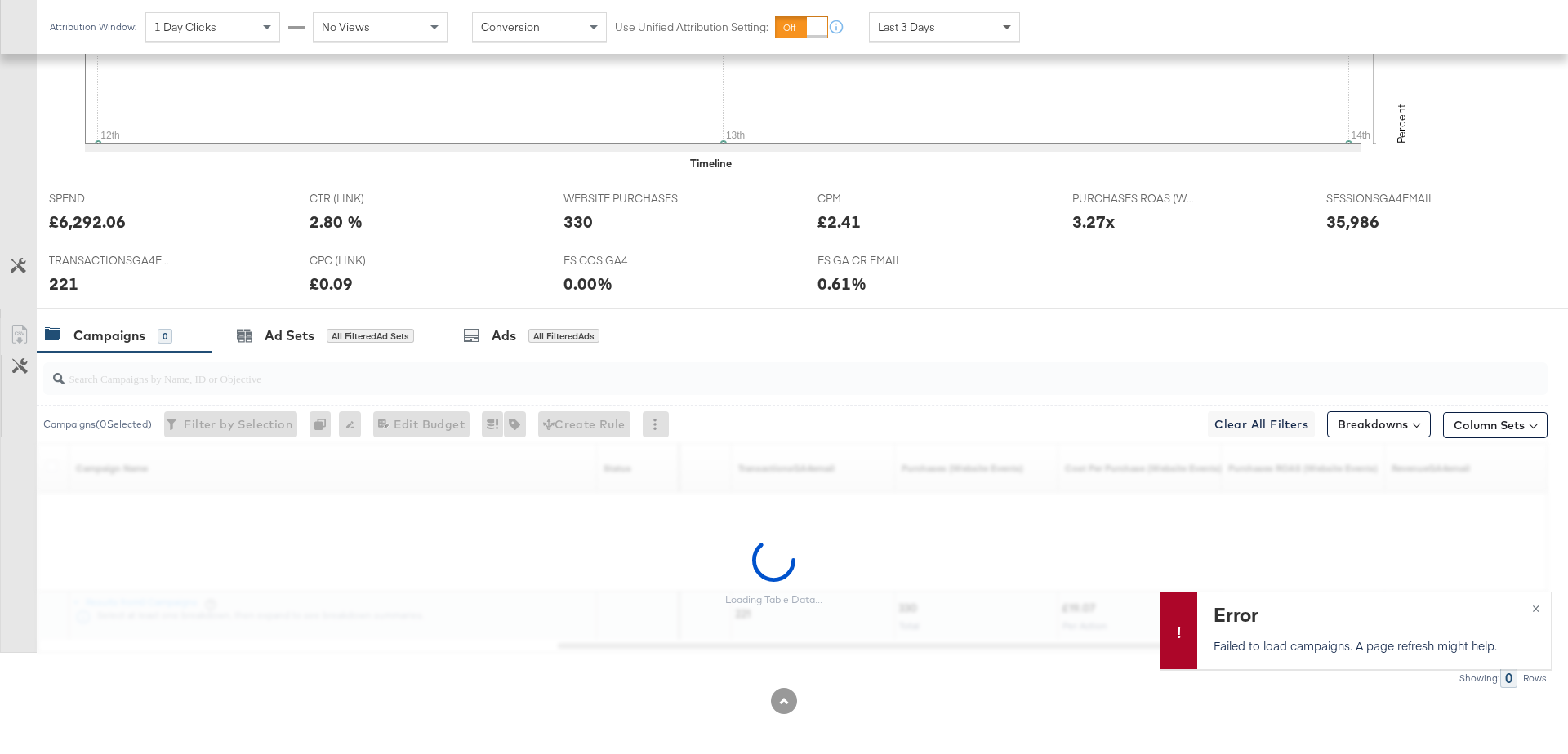
click at [1010, 22] on span at bounding box center [1008, 27] width 20 height 27
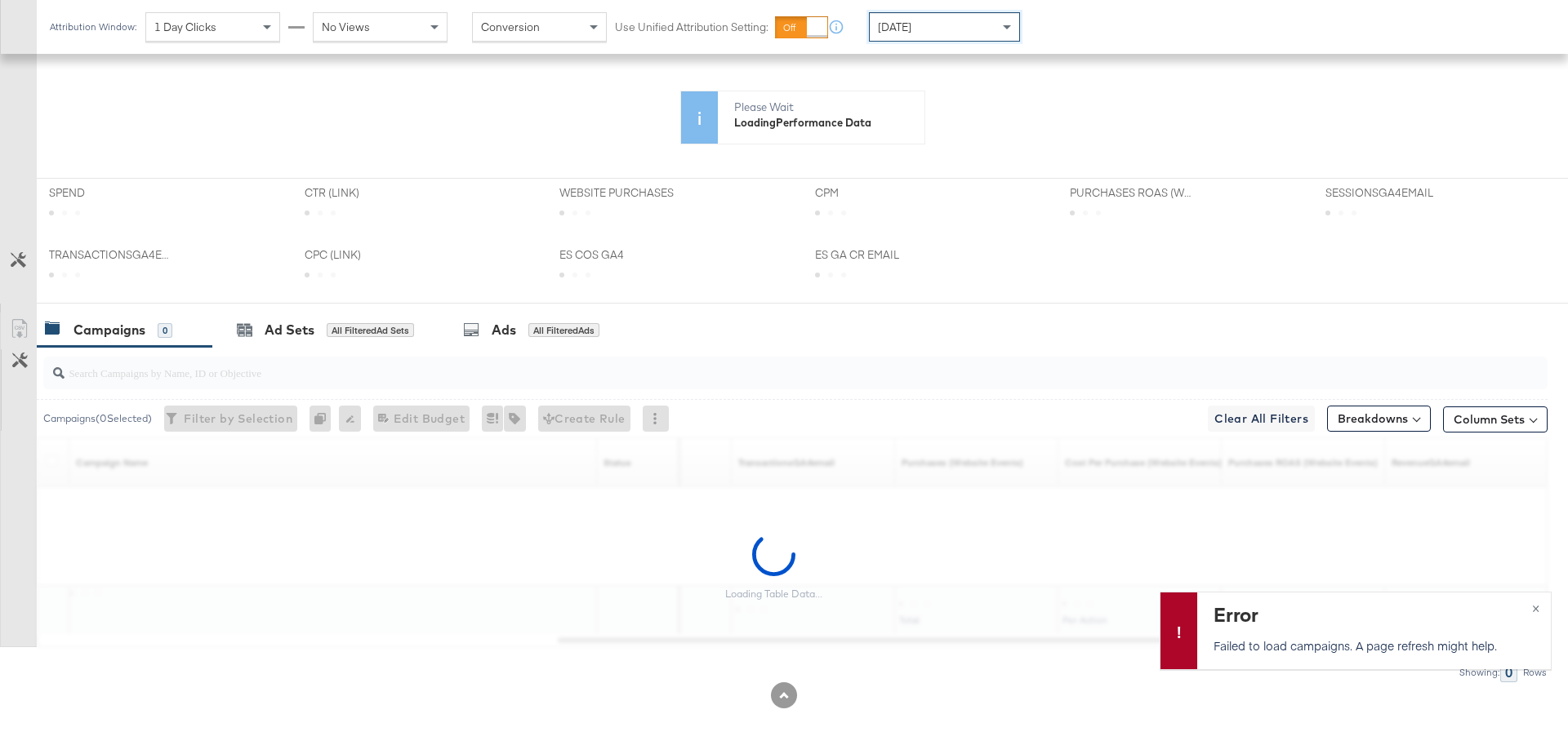
scroll to position [439, 0]
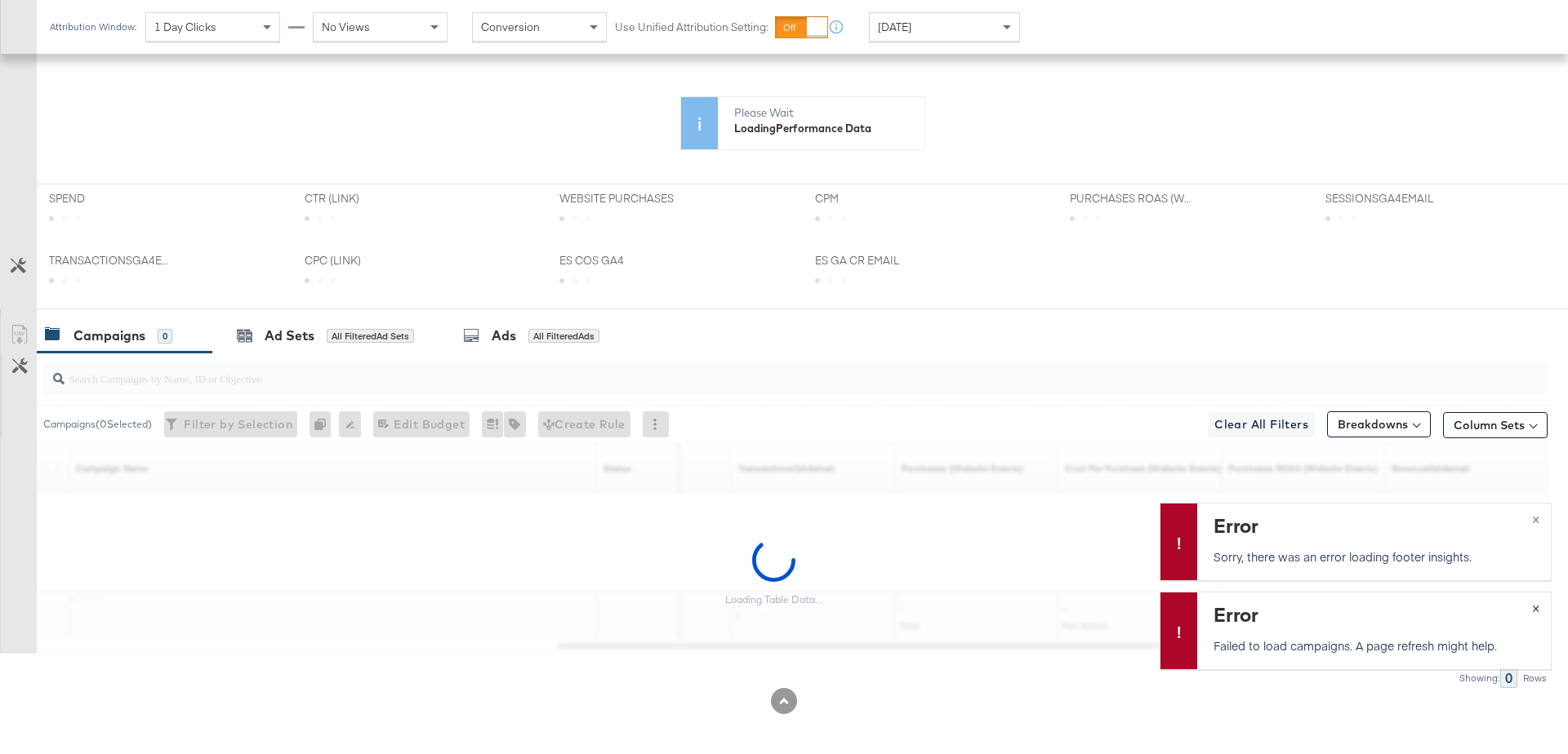
click at [1537, 606] on span "×" at bounding box center [1535, 606] width 7 height 19
click at [1539, 607] on span "×" at bounding box center [1535, 606] width 7 height 19
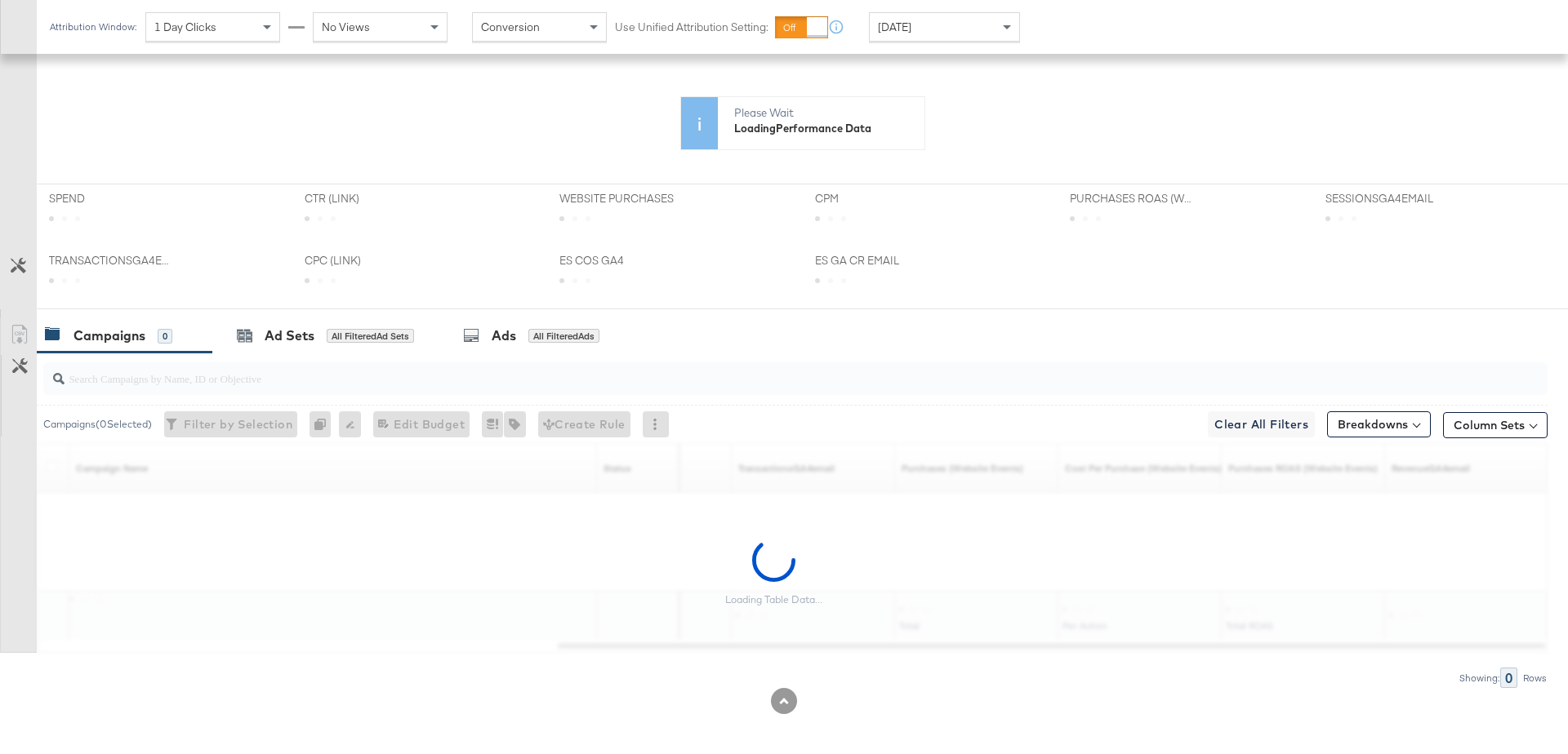
scroll to position [0, 0]
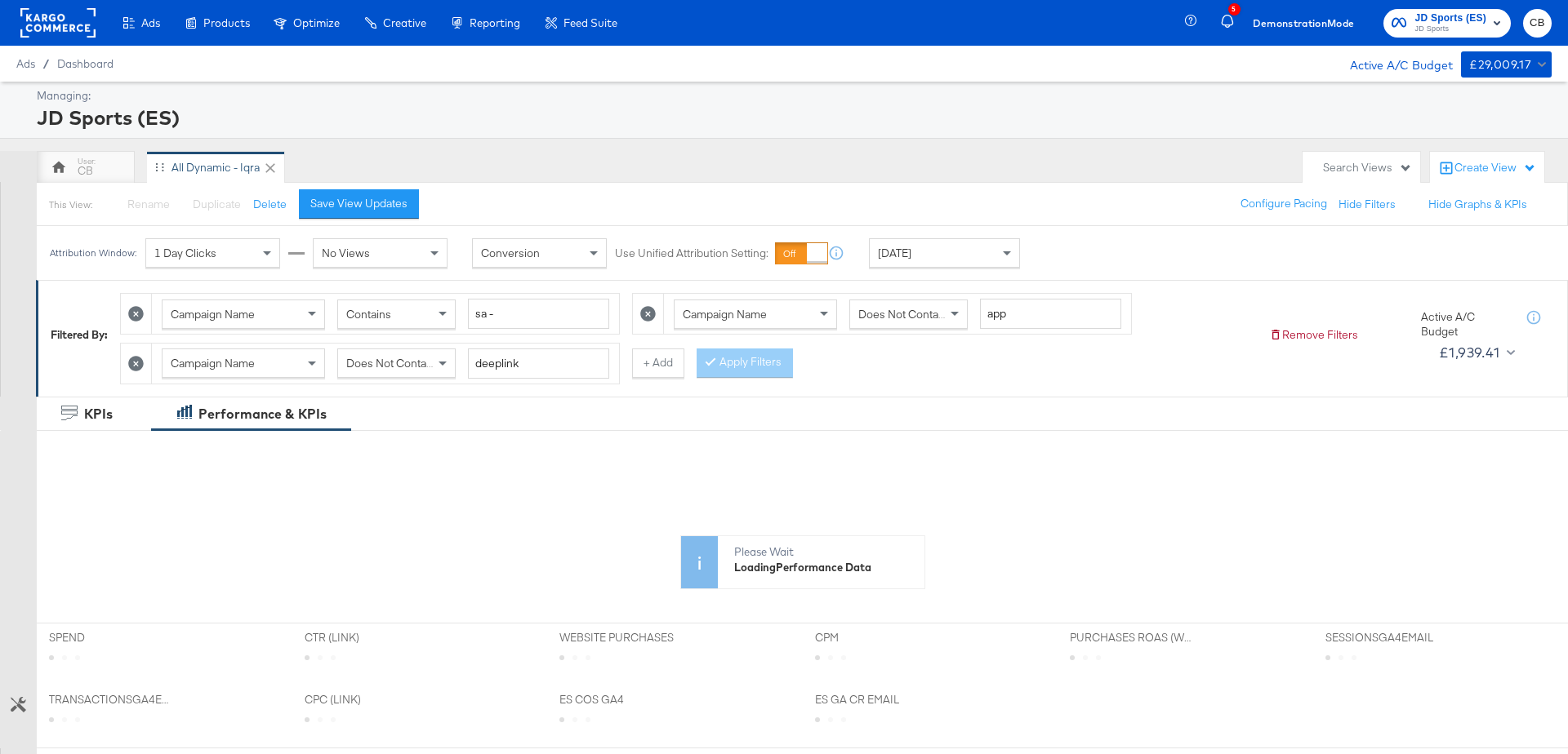
click at [53, 30] on rect at bounding box center [57, 22] width 75 height 29
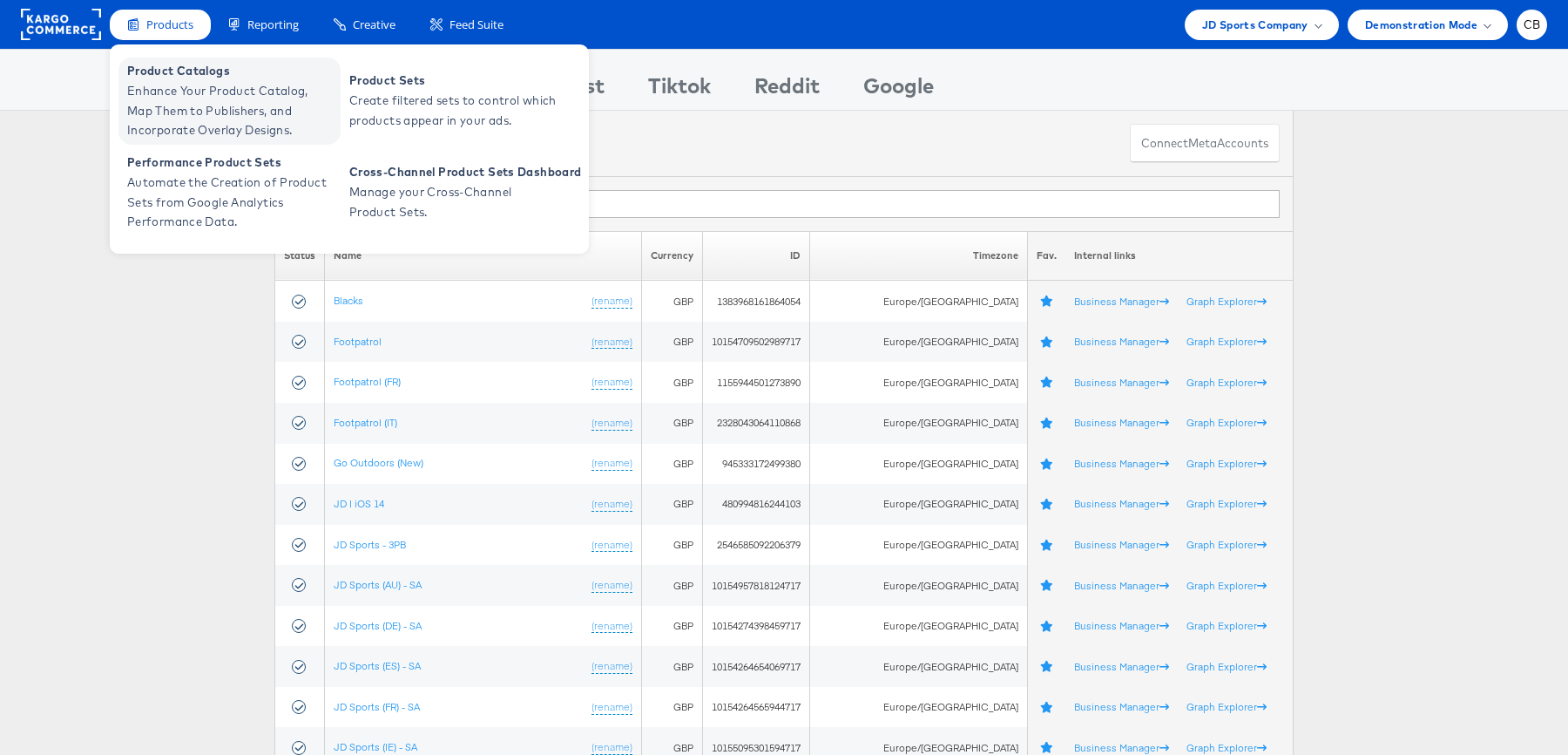
click at [175, 84] on span "Enhance Your Product Catalog, Map Them to Publishers, and Incorporate Overlay D…" at bounding box center [232, 110] width 209 height 59
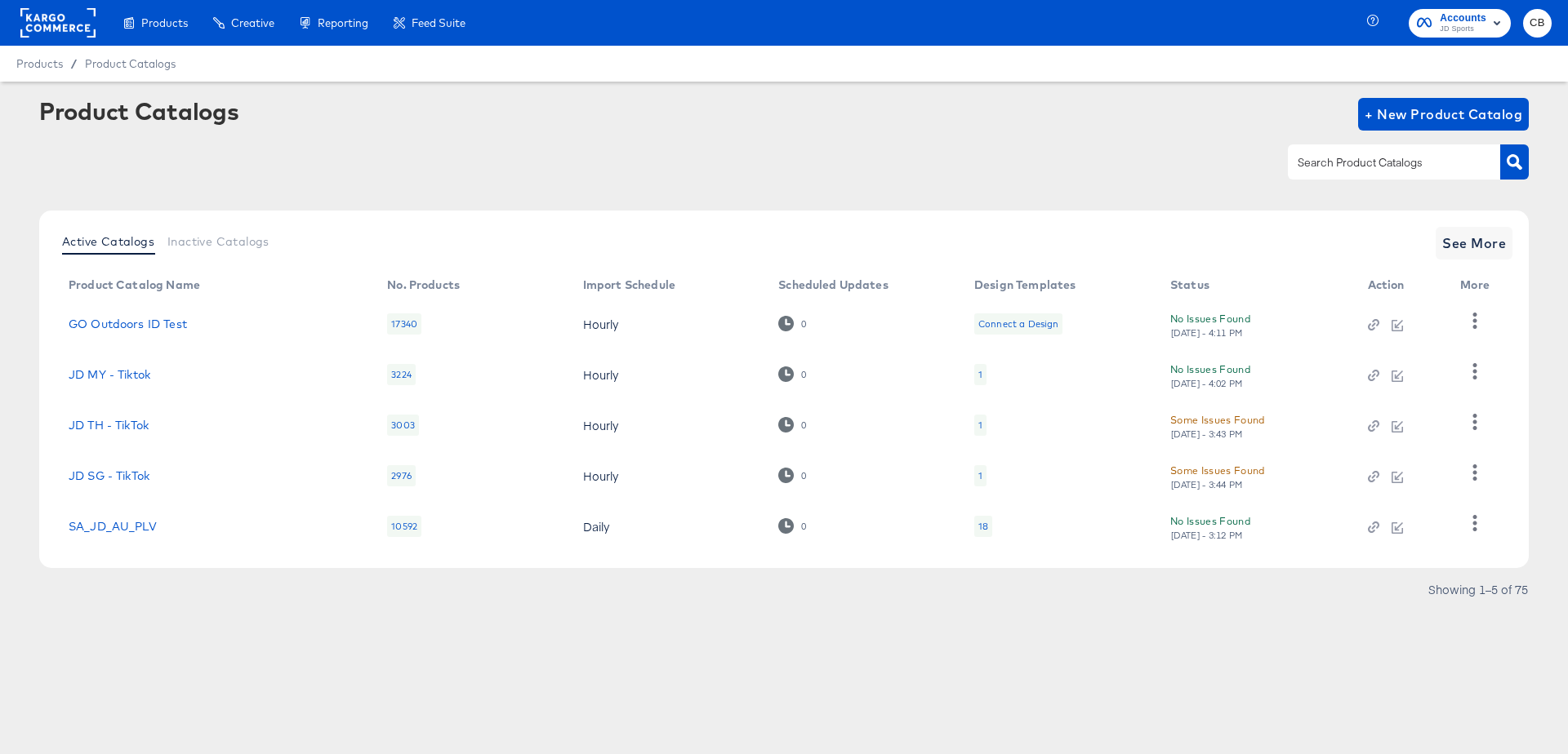
click at [1338, 161] on input "text" at bounding box center [1381, 163] width 174 height 19
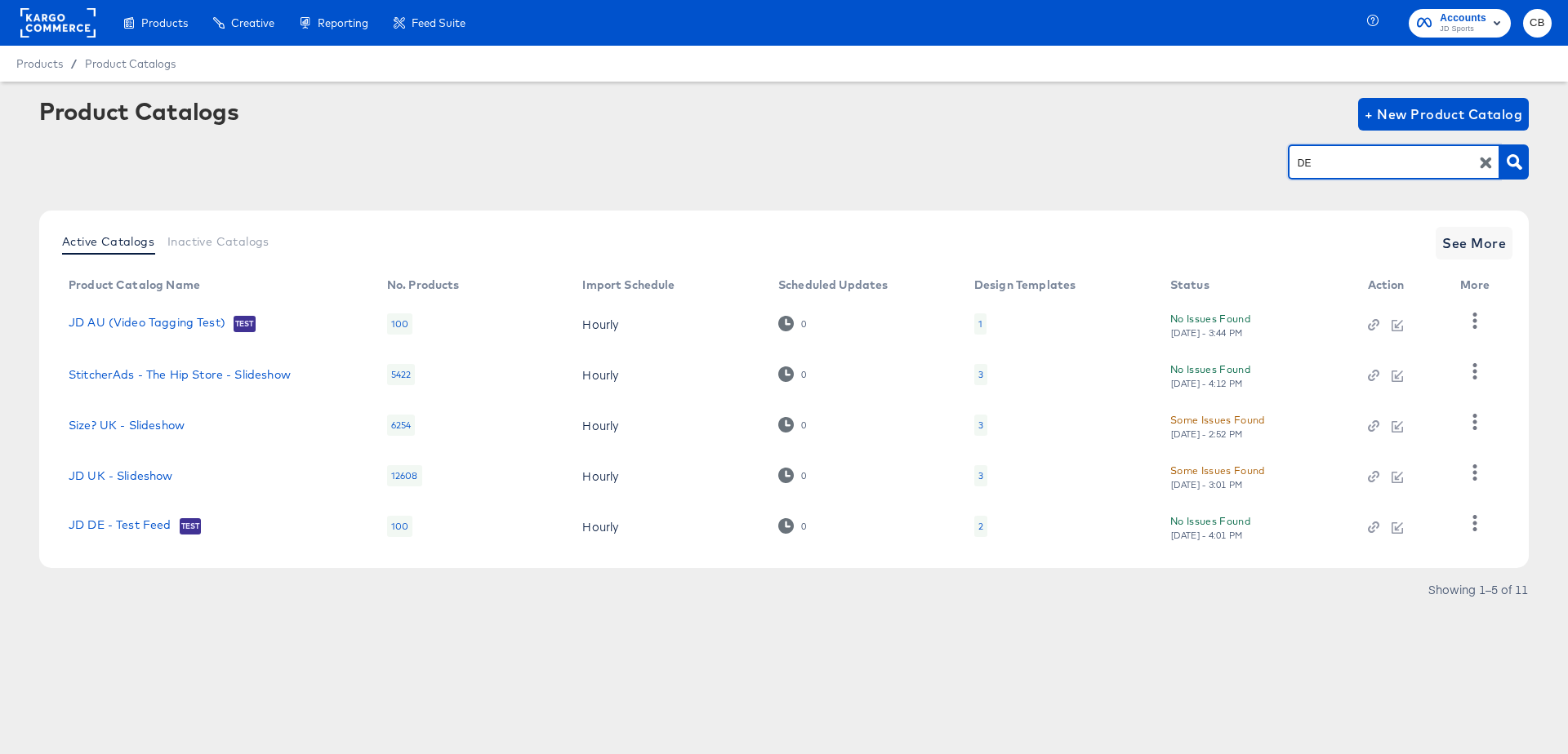
click at [1333, 161] on input "DE" at bounding box center [1381, 163] width 174 height 19
type input "main"
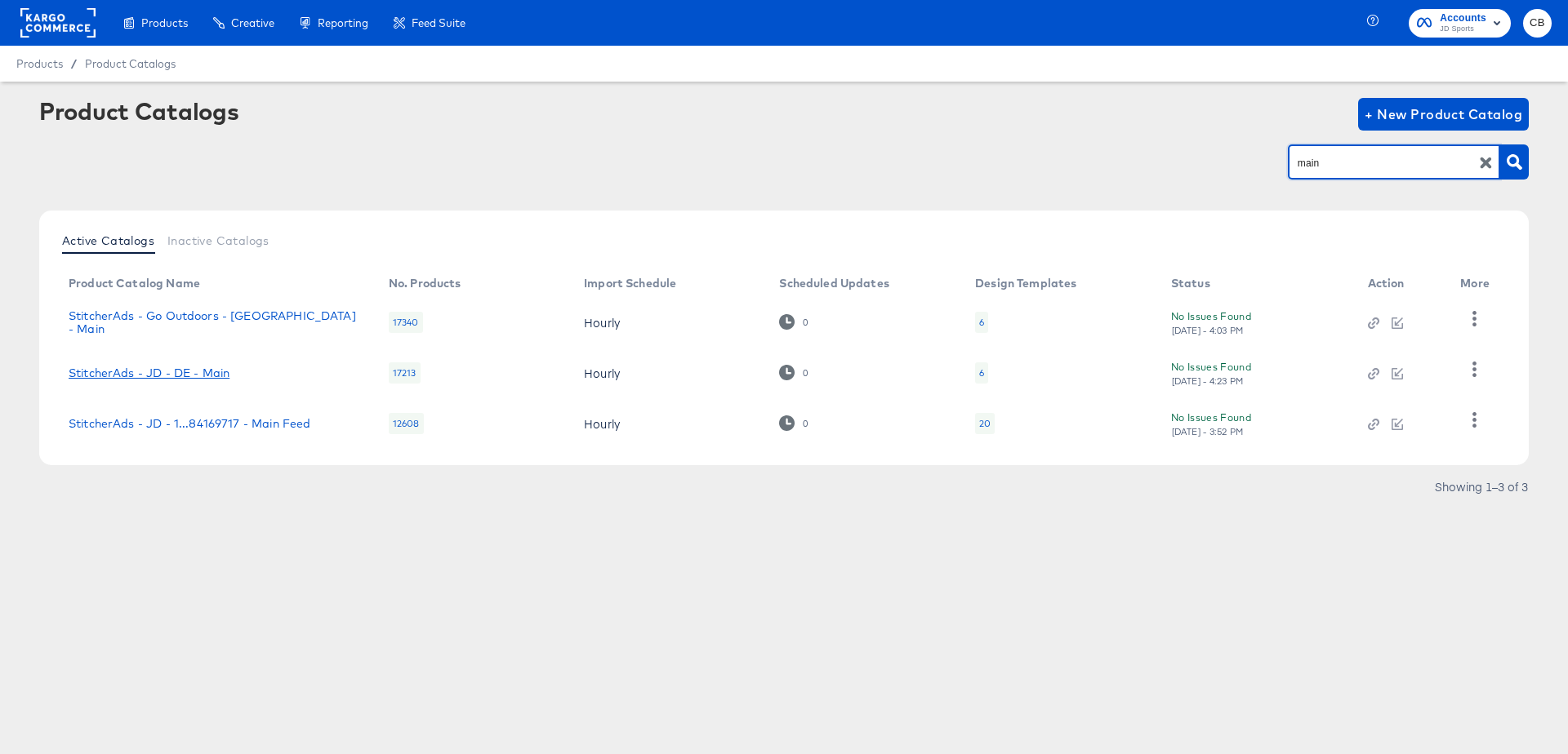
click at [156, 372] on link "StitcherAds - JD - DE - Main" at bounding box center [149, 373] width 161 height 13
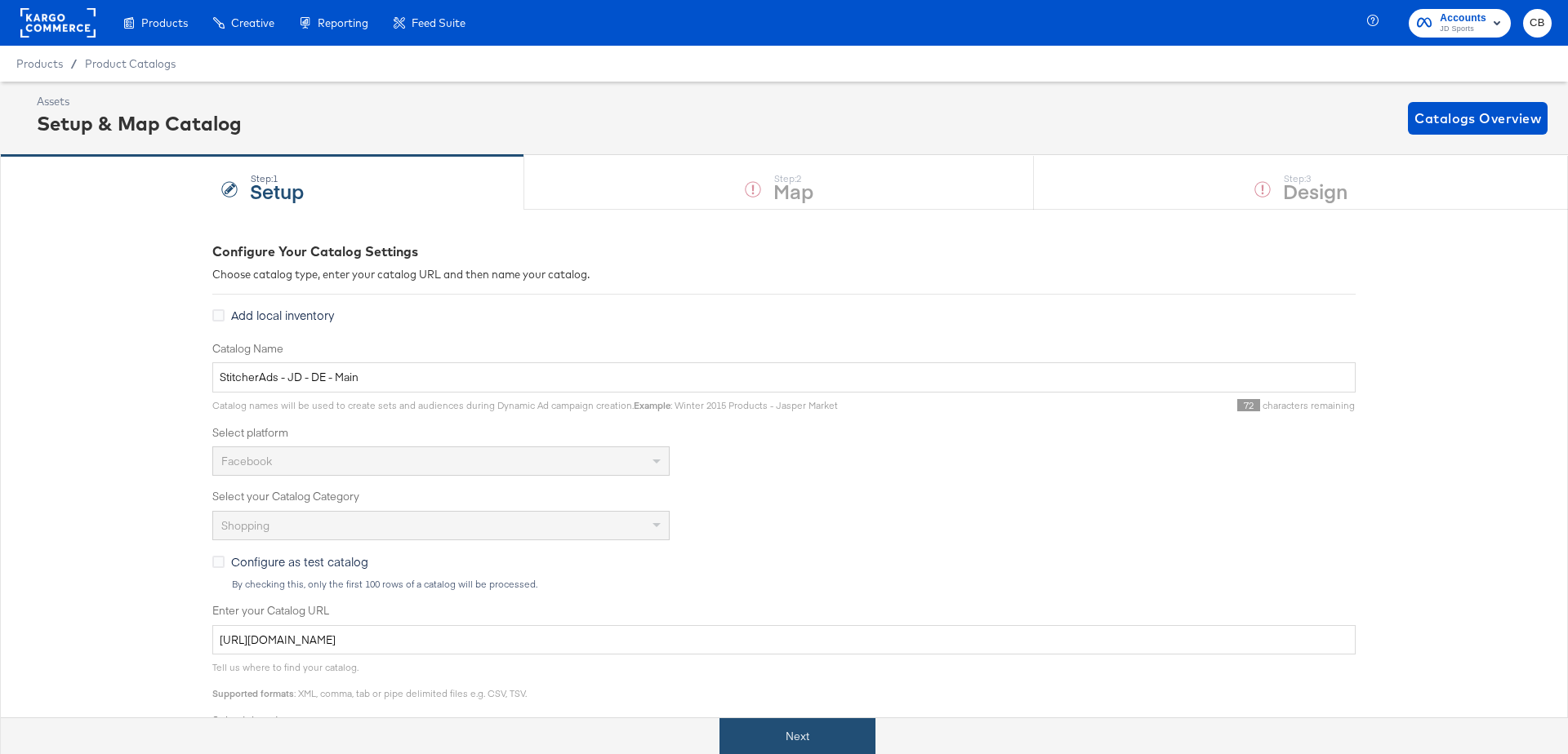
click at [823, 720] on button "Next" at bounding box center [798, 737] width 156 height 37
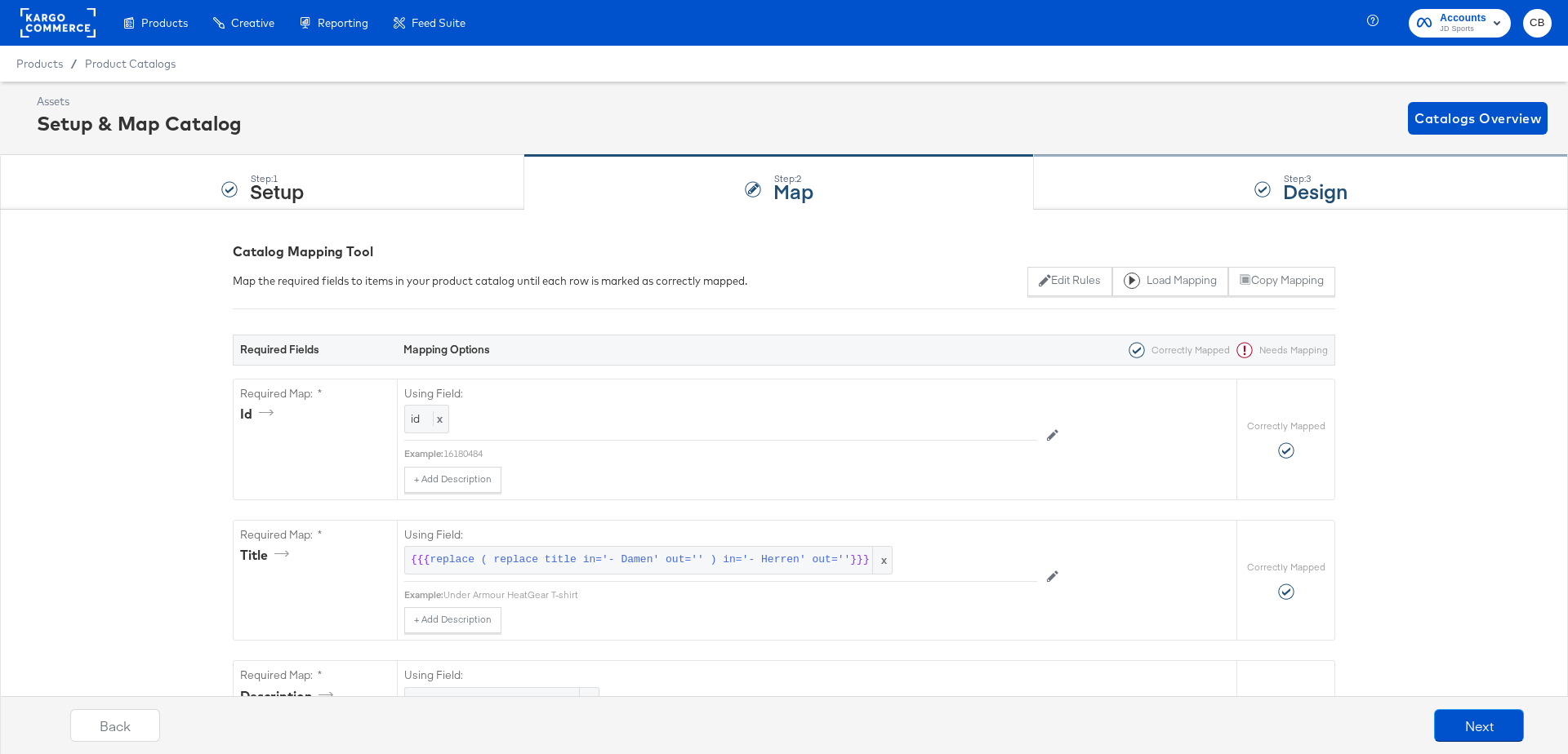
click at [1133, 187] on div "Step: 3 Design" at bounding box center [1301, 182] width 534 height 54
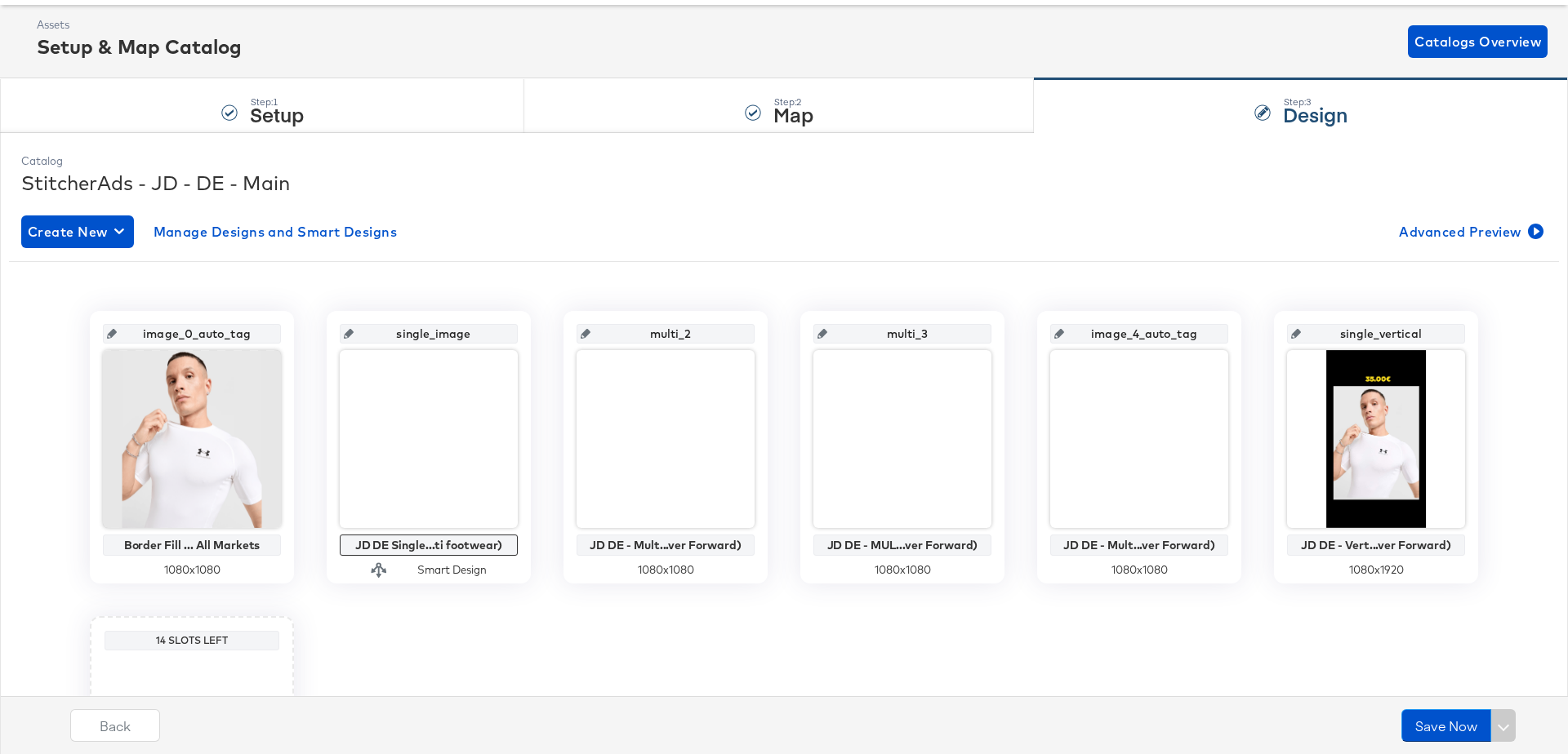
scroll to position [79, 0]
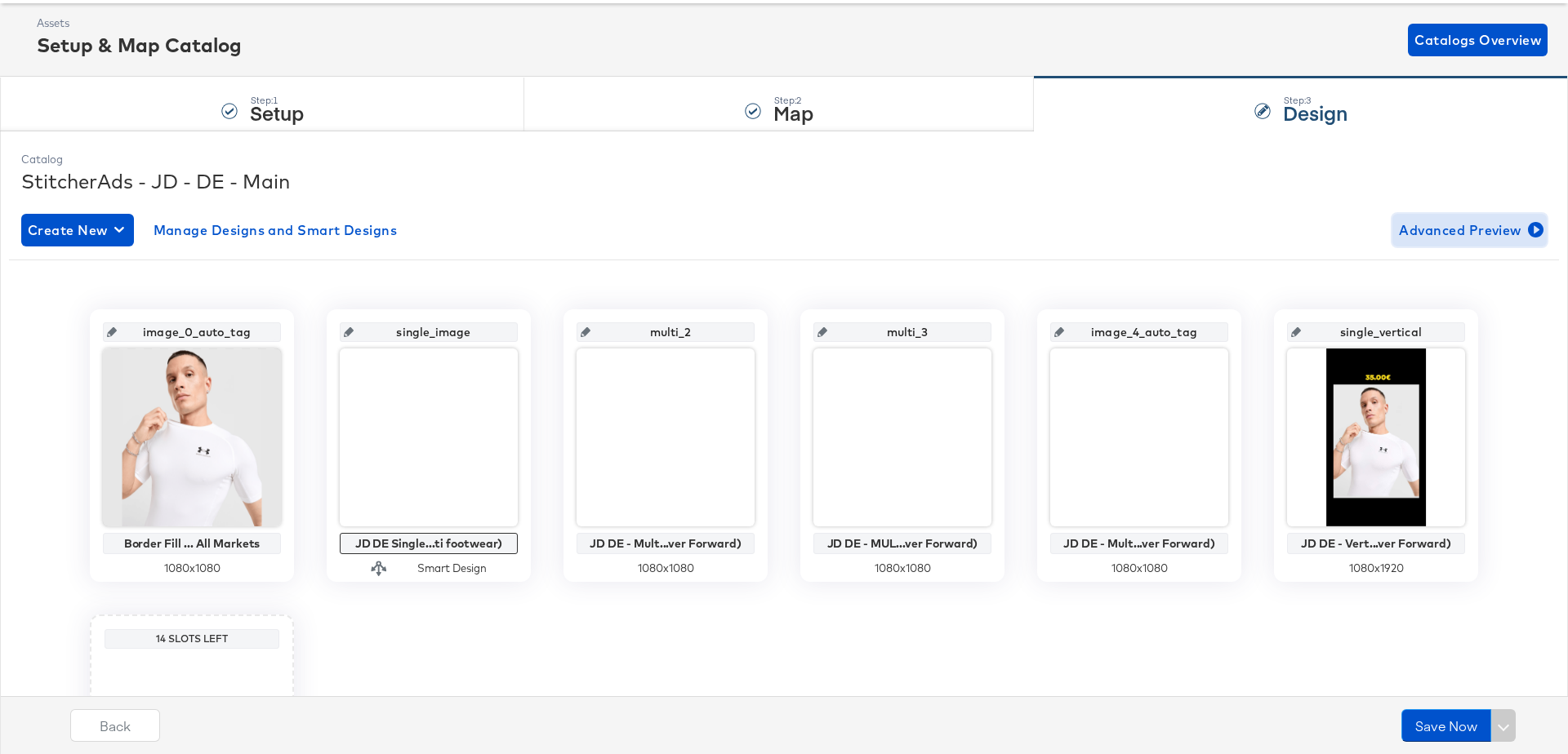
click at [1488, 232] on span "Advanced Preview" at bounding box center [1470, 230] width 142 height 23
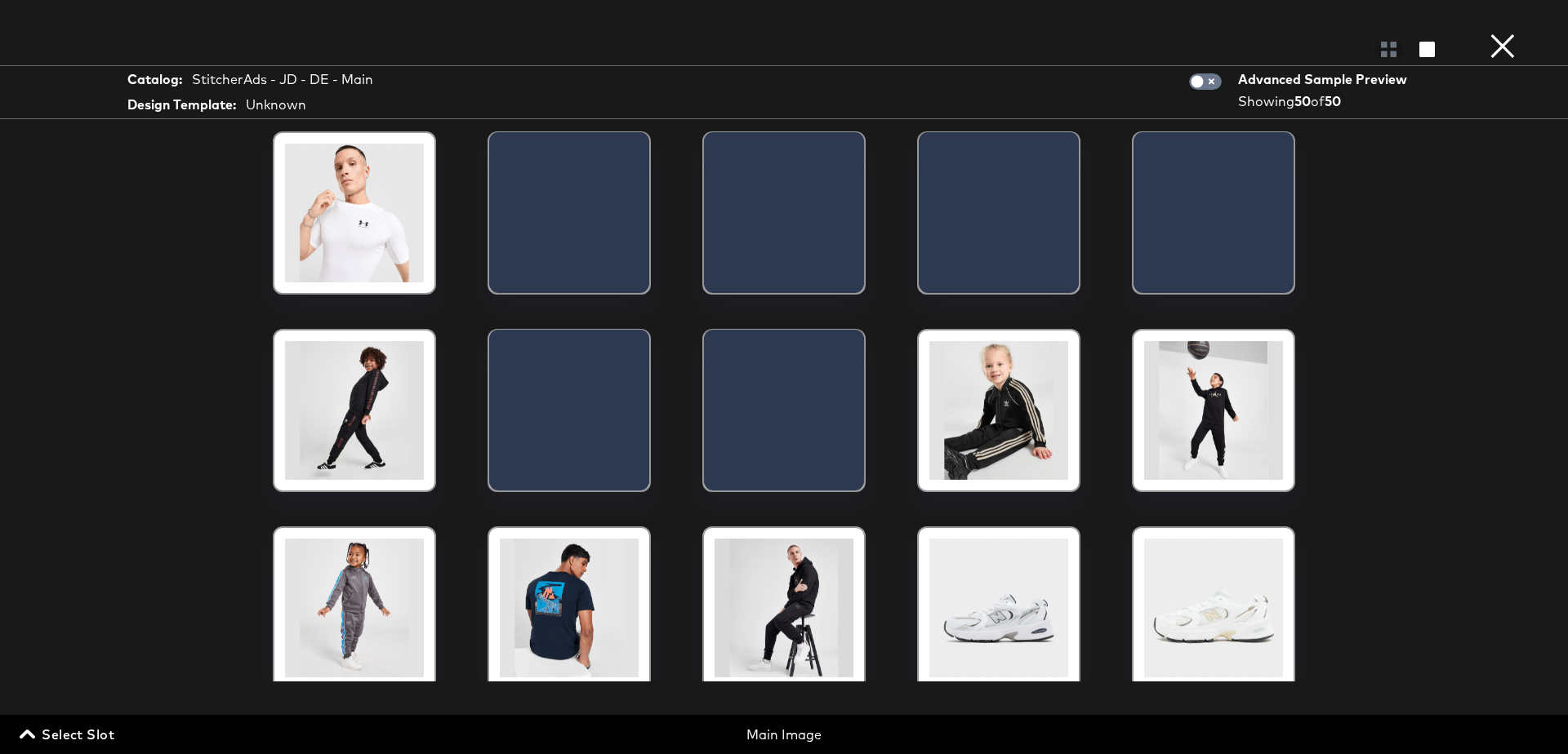
click at [59, 734] on span "Select Slot" at bounding box center [68, 735] width 91 height 23
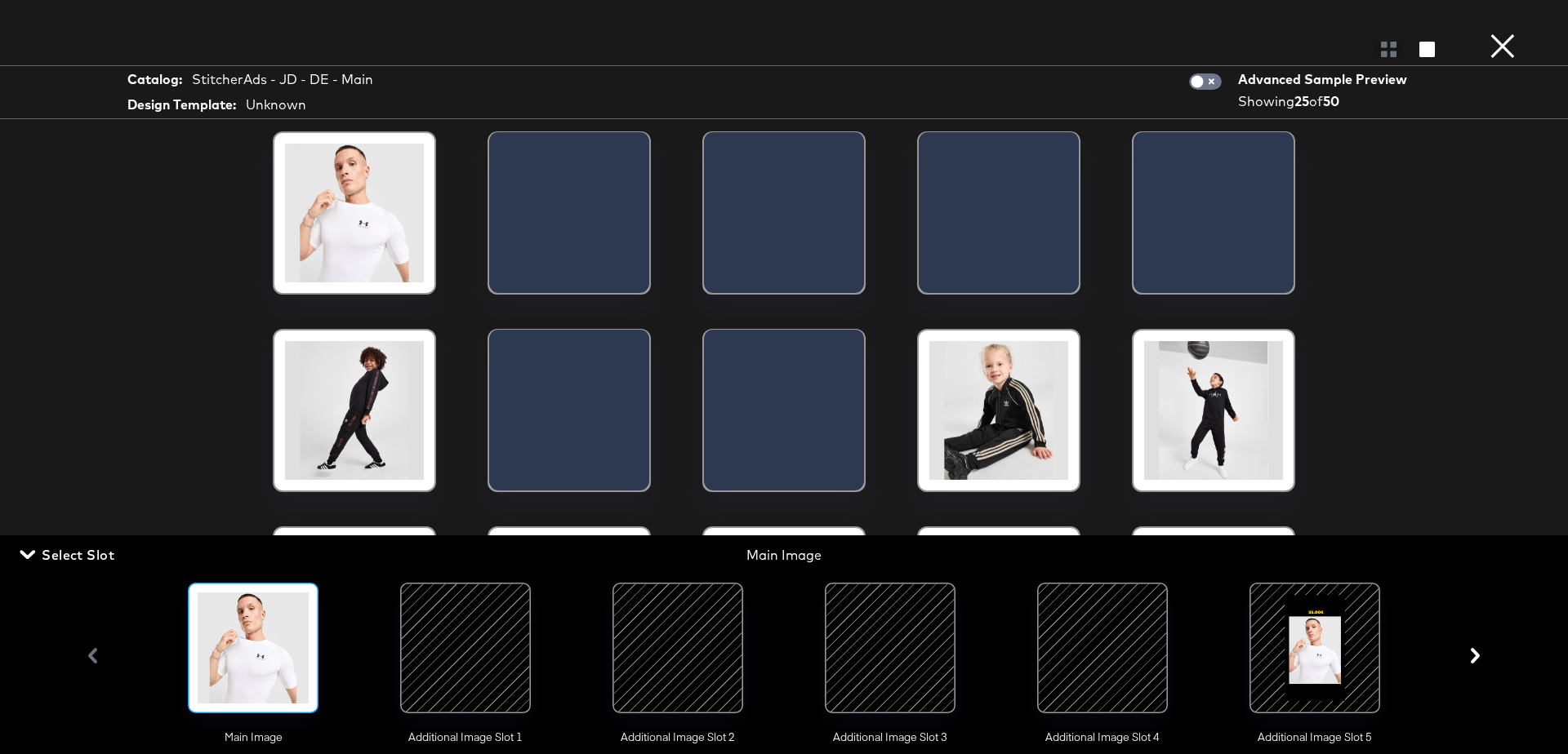
click at [661, 637] on div at bounding box center [678, 648] width 111 height 111
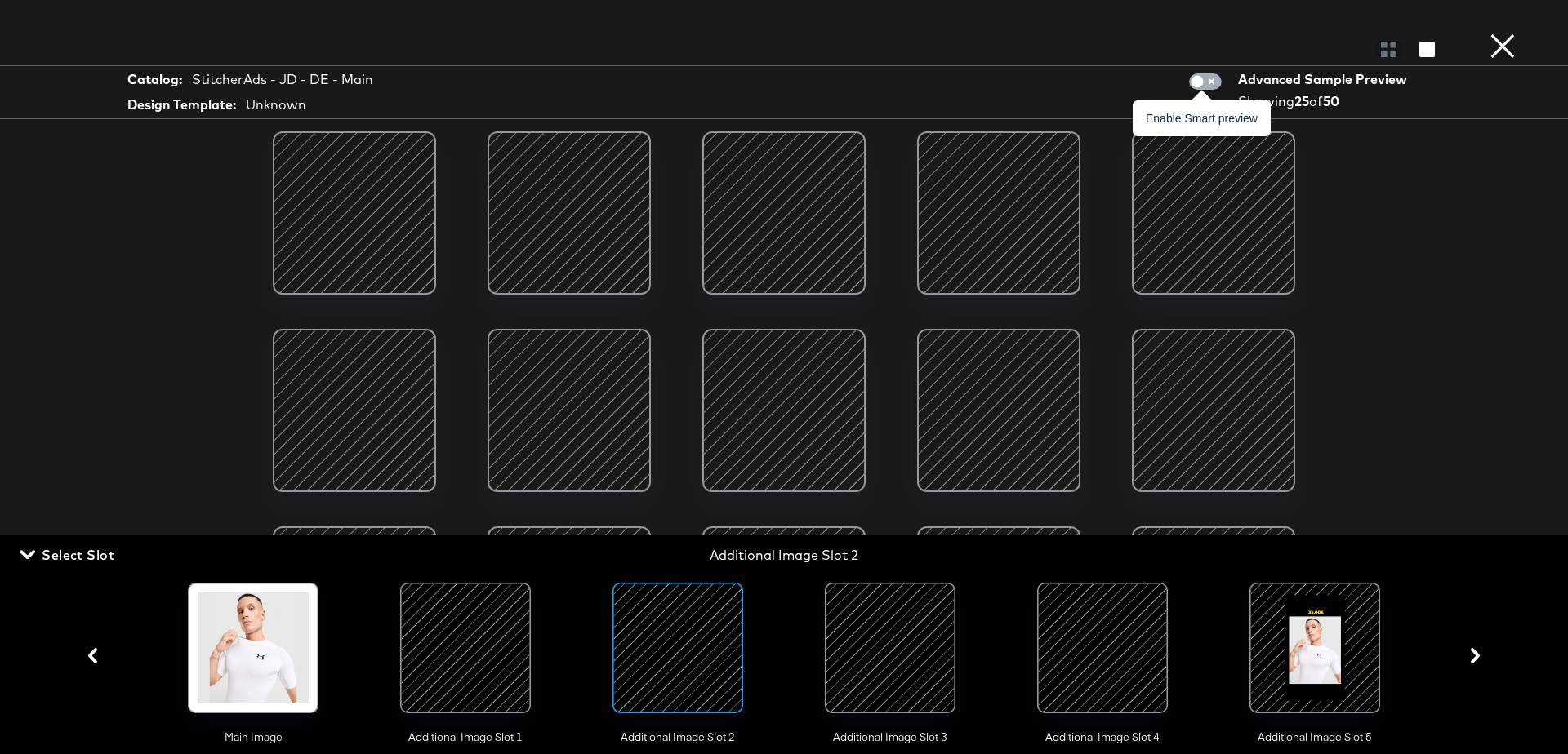
click at [1212, 87] on input "checkbox" at bounding box center [1197, 86] width 49 height 16
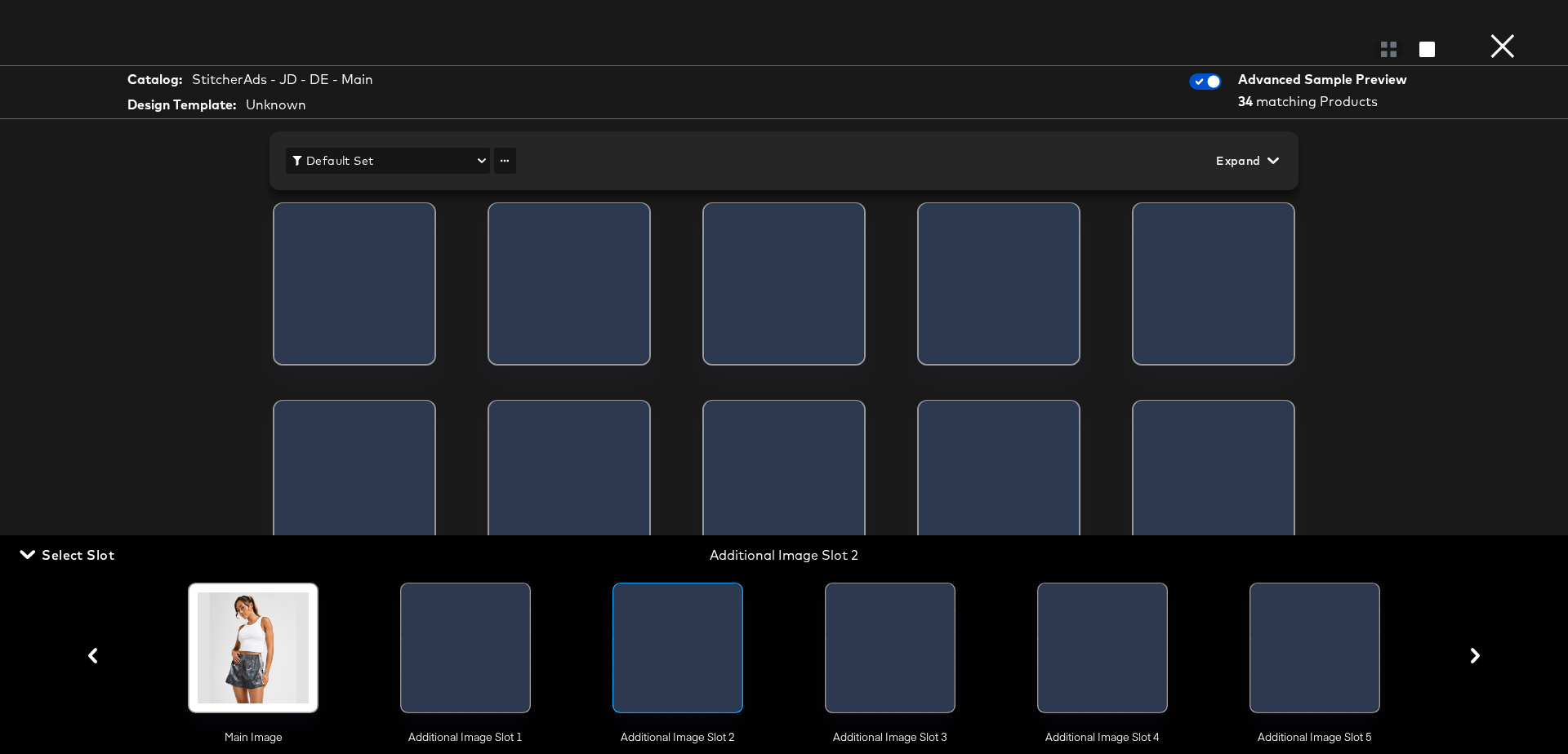
click at [1481, 283] on div "Catalog: StitcherAds - JD - DE - Main Design Template: Unknown Advanced Sample …" at bounding box center [784, 377] width 1568 height 689
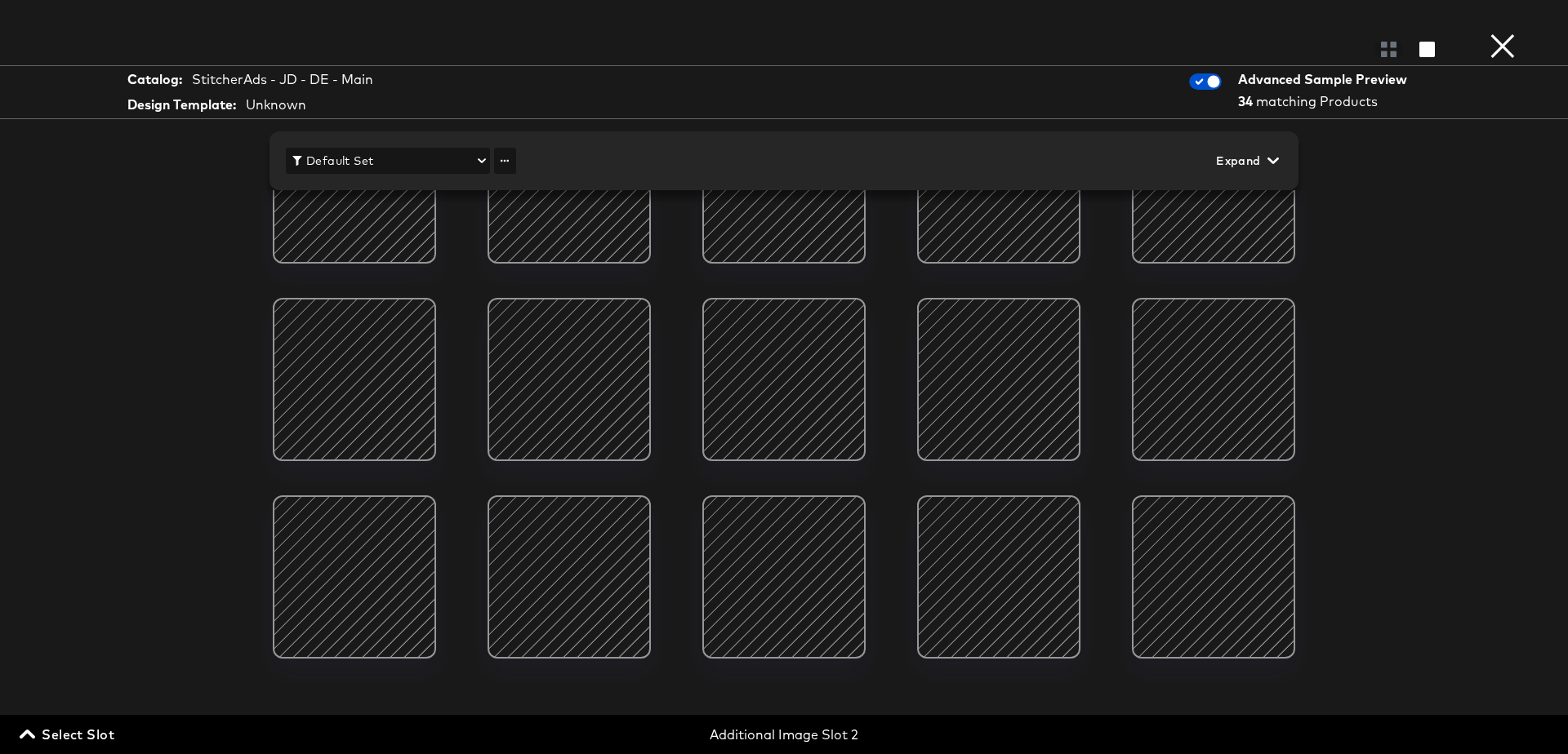
scroll to position [0, 0]
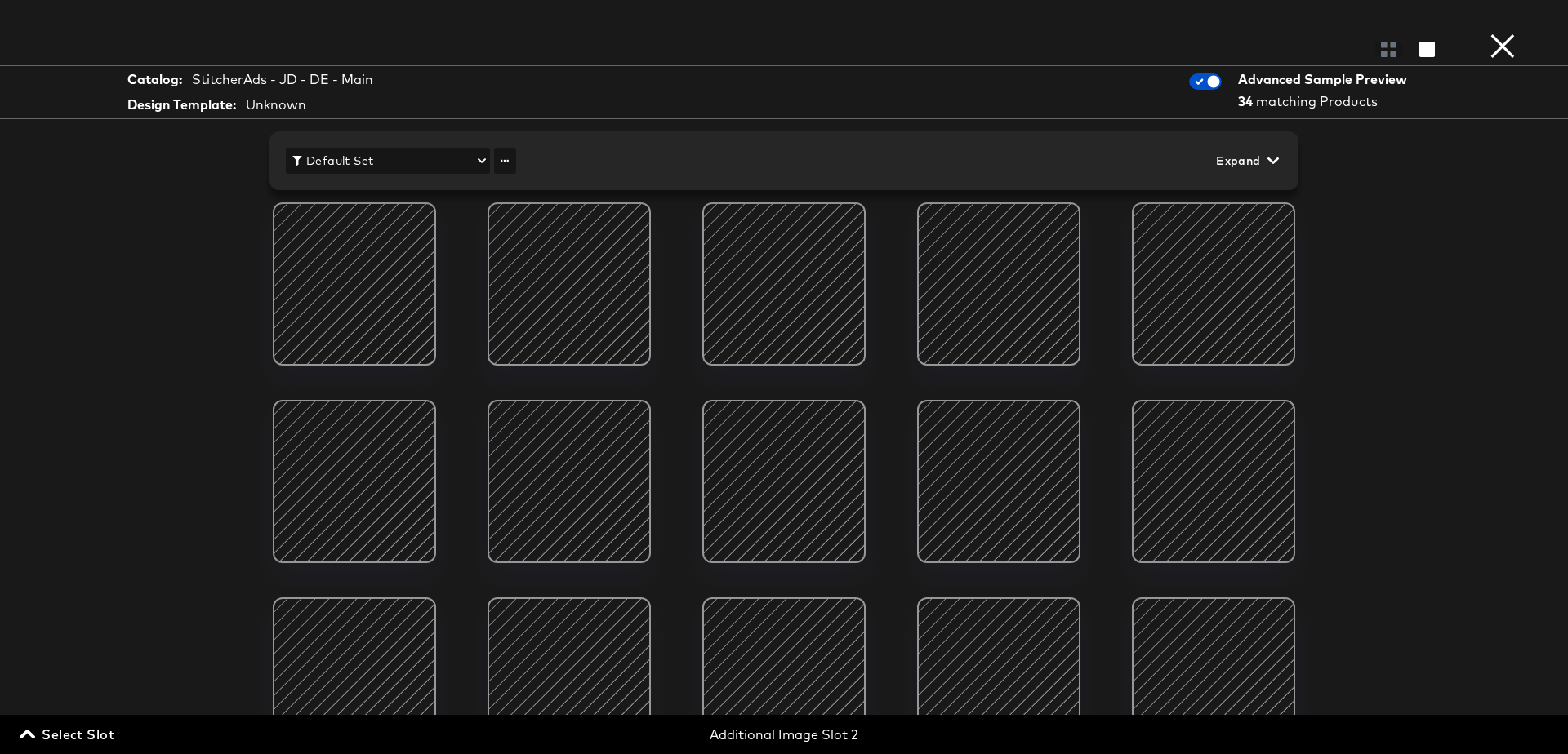
click at [64, 737] on span "Select Slot" at bounding box center [68, 735] width 91 height 23
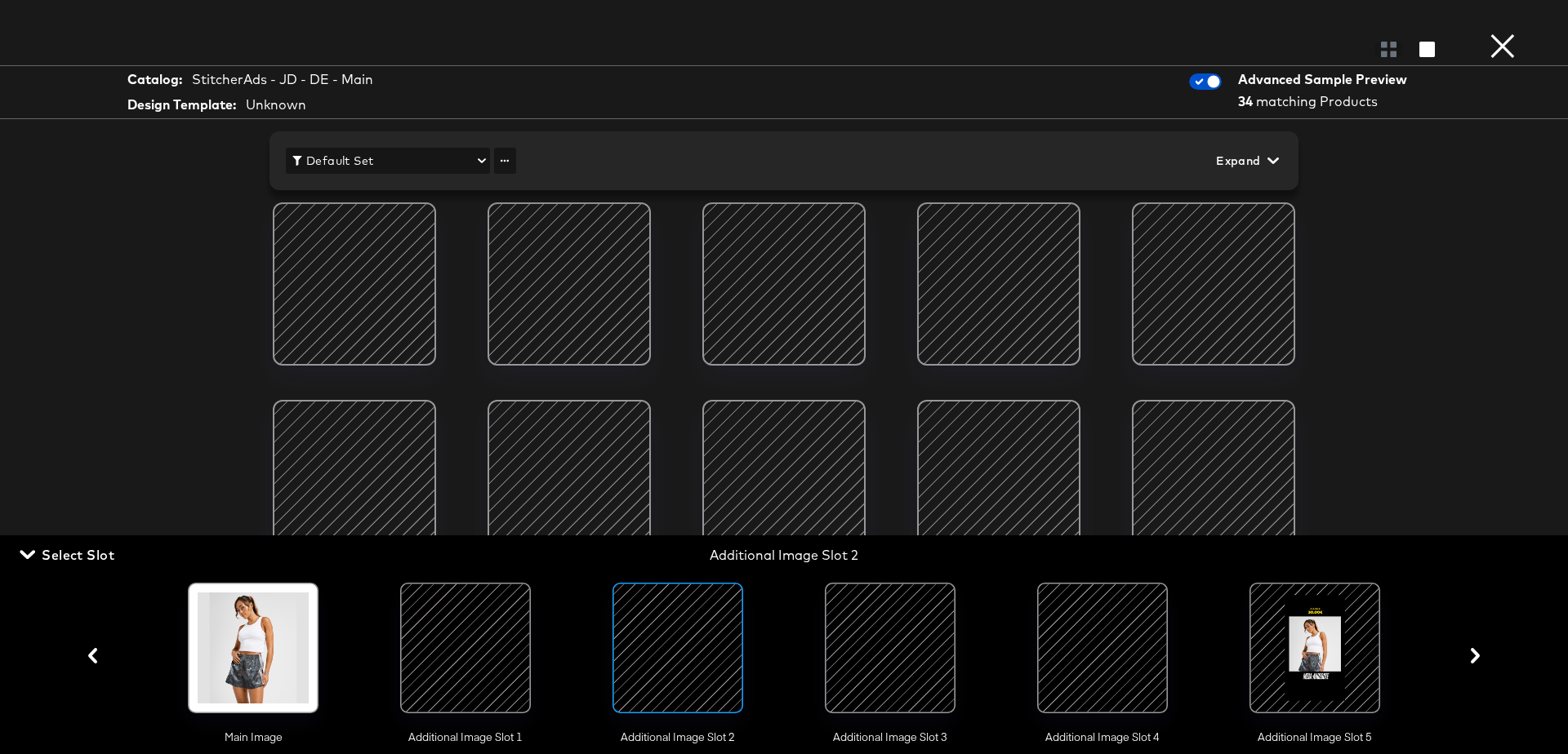
click at [883, 638] on div at bounding box center [891, 648] width 111 height 111
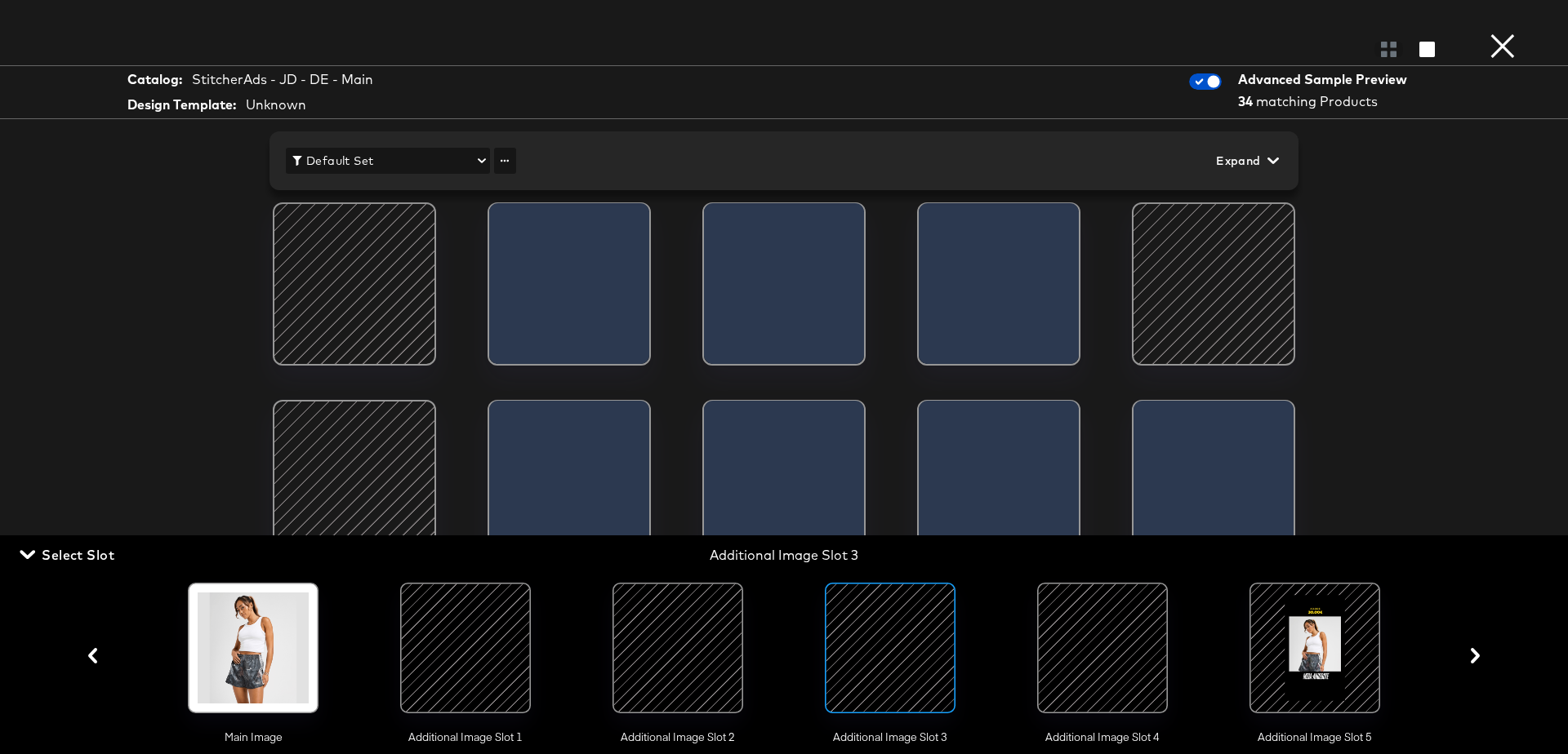
click at [1433, 281] on div "Catalog: StitcherAds - JD - DE - Main Design Template: Unknown Advanced Sample …" at bounding box center [784, 377] width 1568 height 689
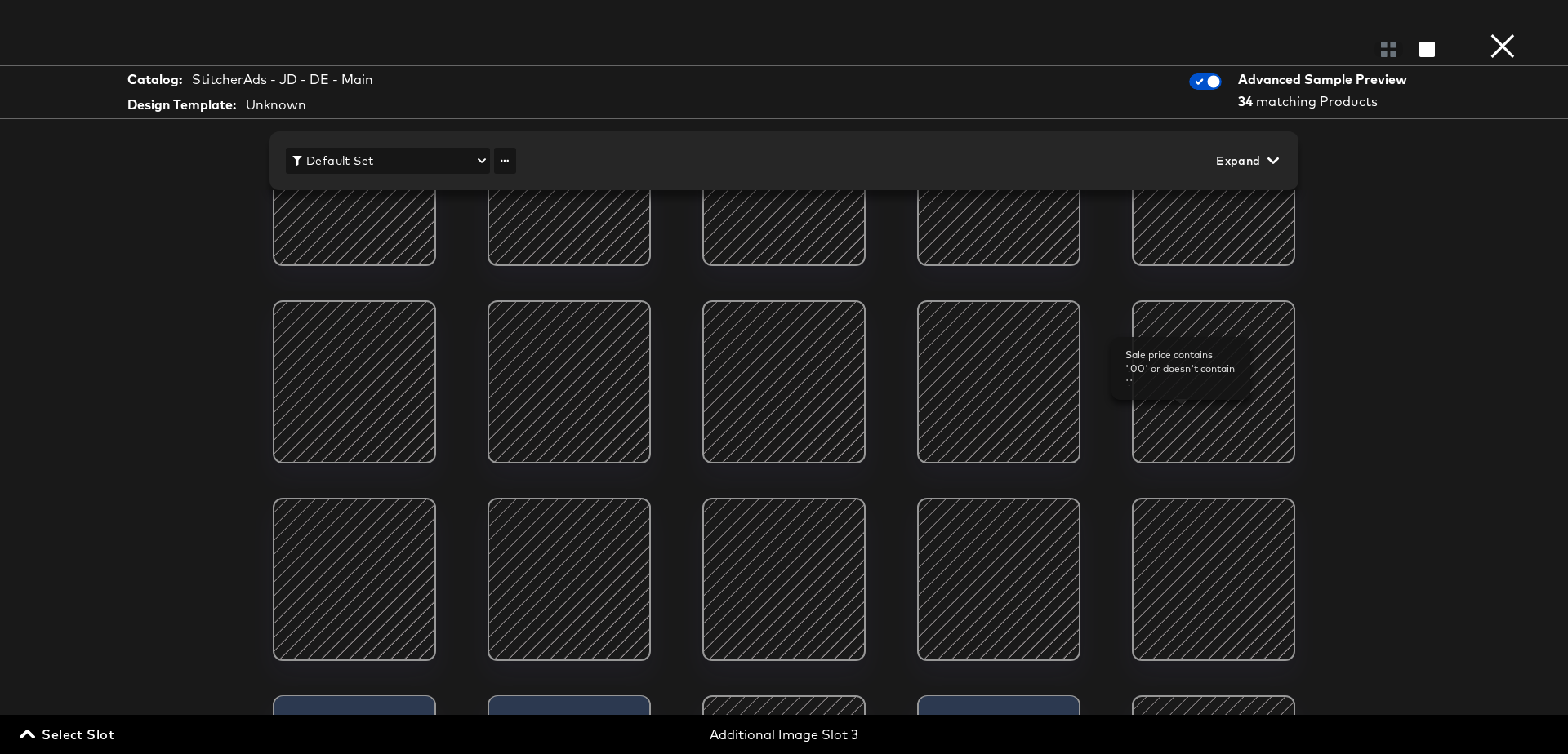
scroll to position [88, 0]
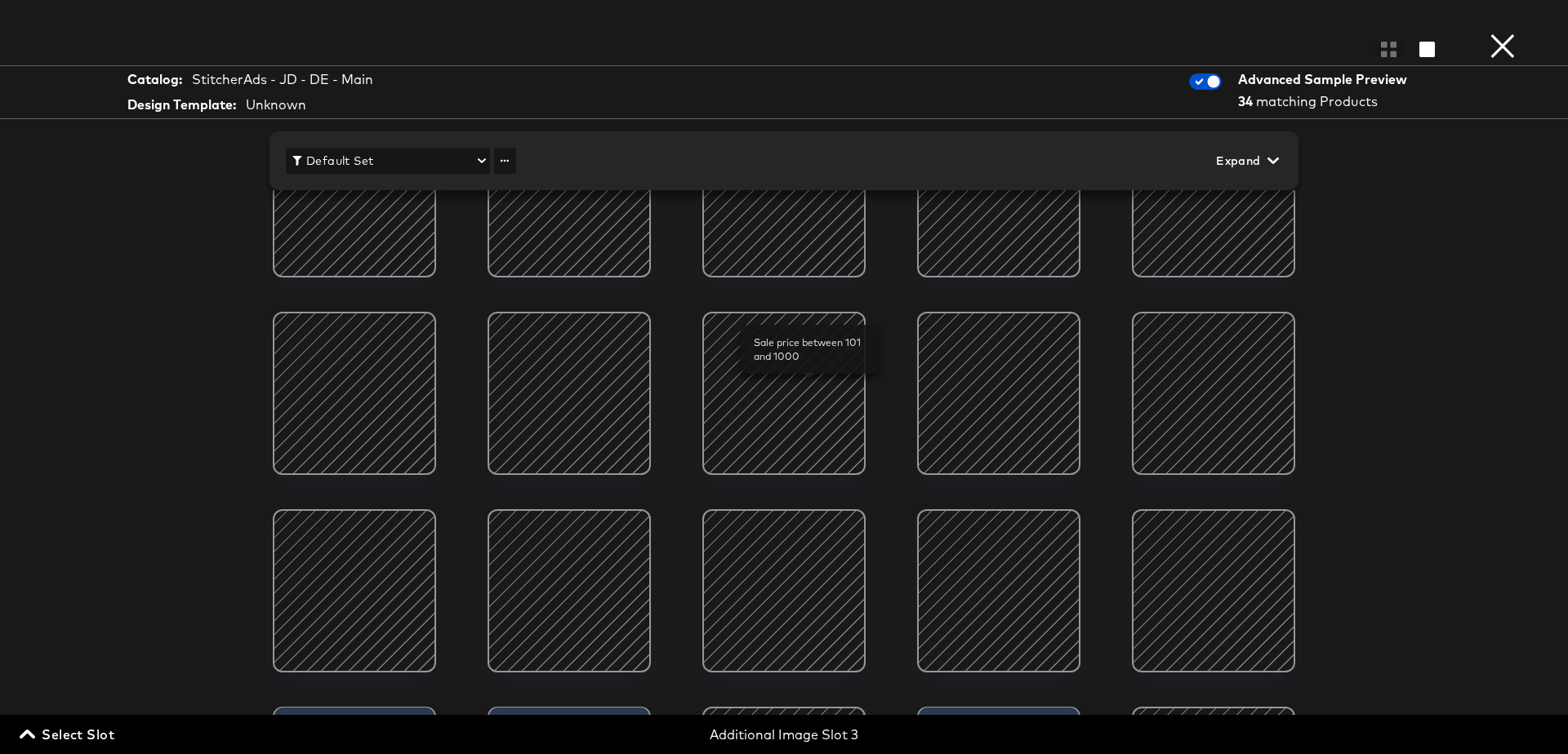
click at [809, 375] on div at bounding box center [784, 393] width 139 height 139
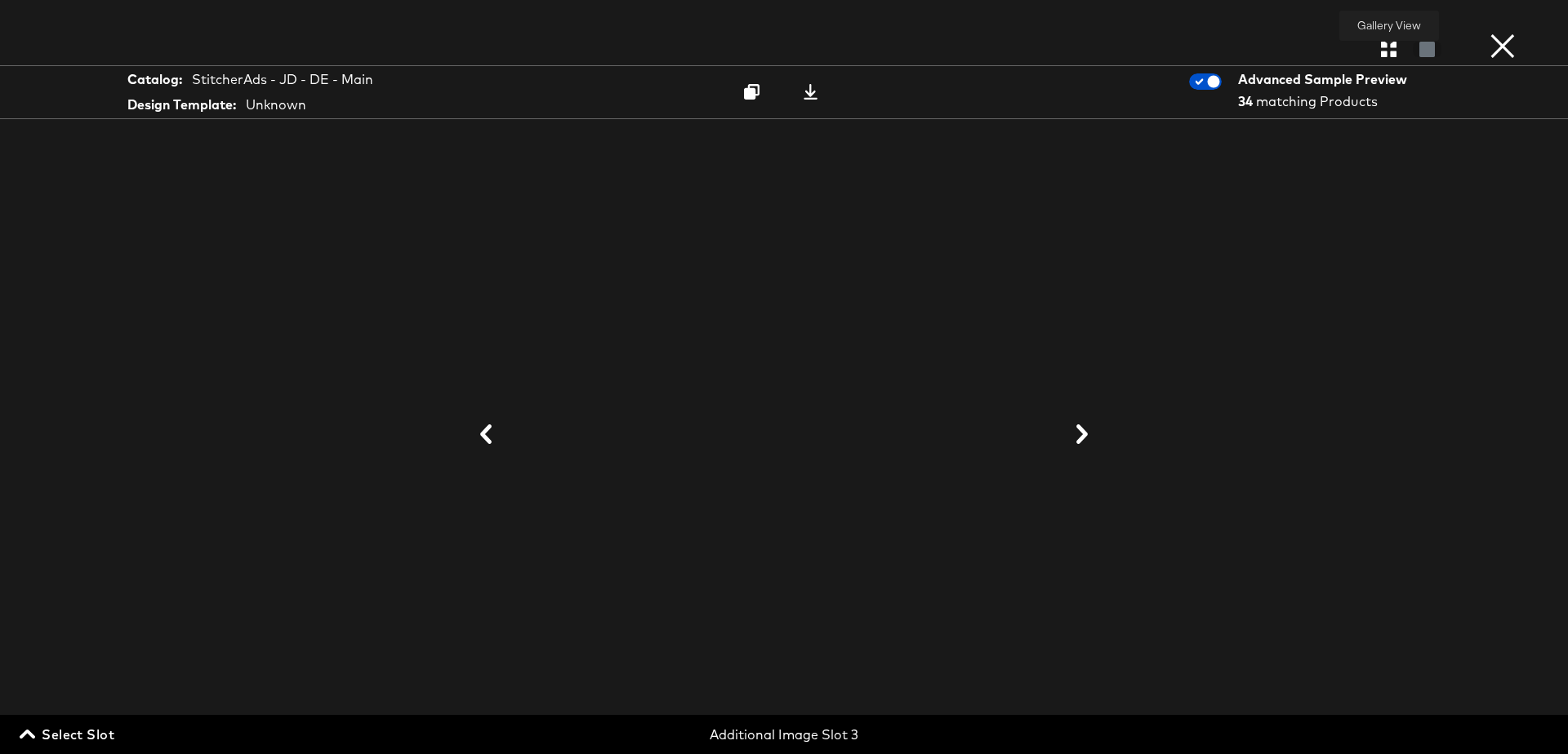
click at [1382, 48] on icon "button" at bounding box center [1388, 50] width 16 height 16
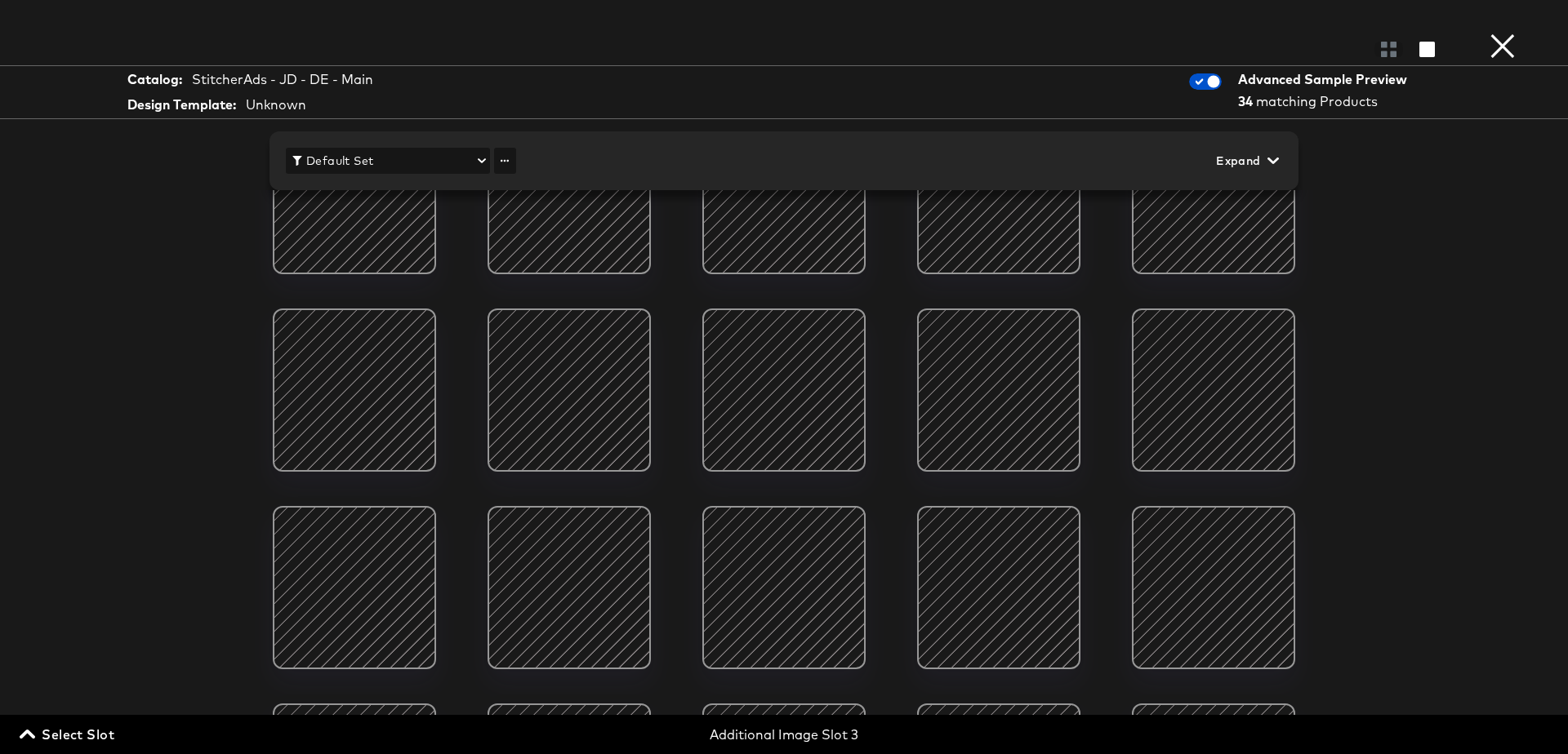
scroll to position [0, 0]
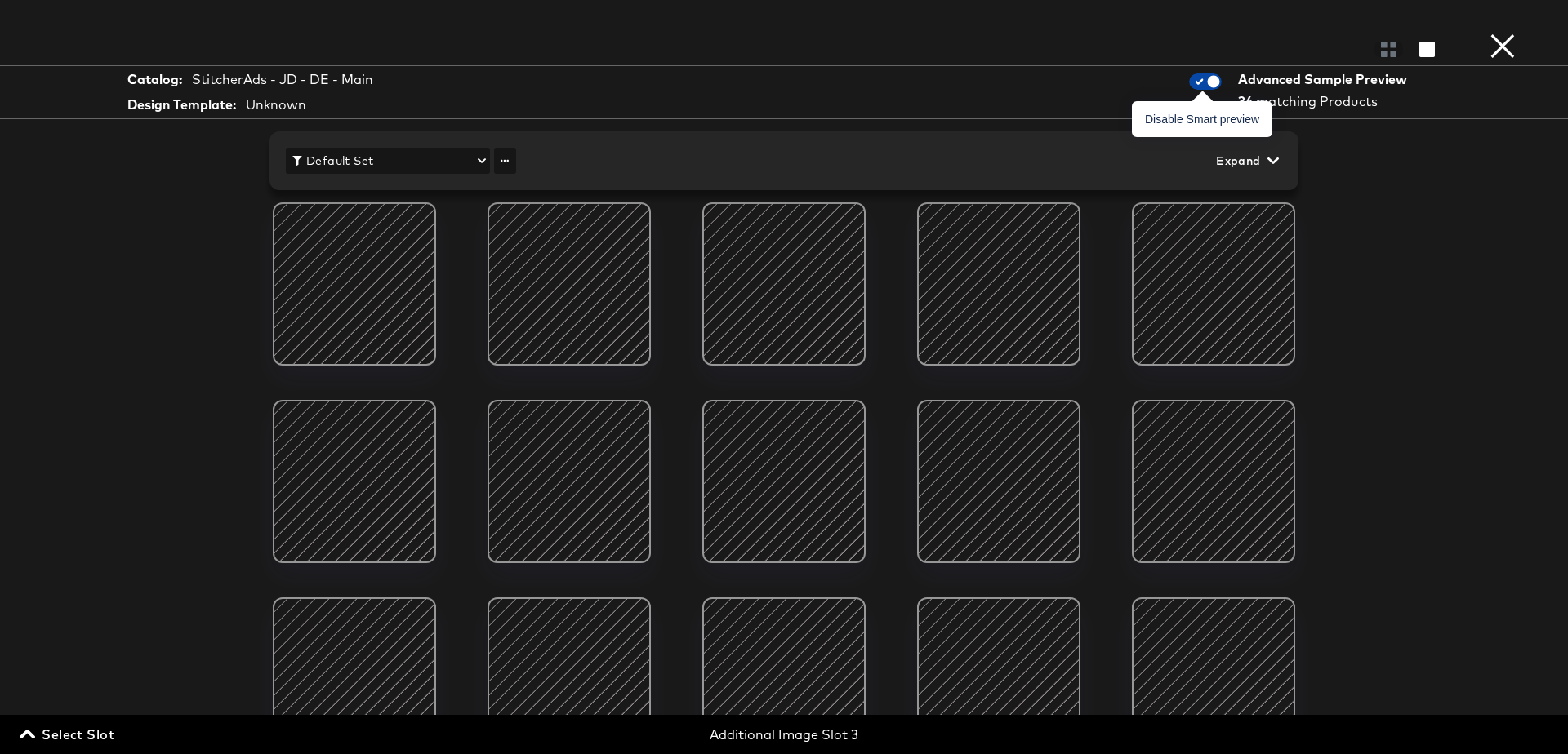
click at [1199, 80] on input "checkbox" at bounding box center [1212, 86] width 49 height 16
checkbox input "false"
